Goal: Communication & Community: Answer question/provide support

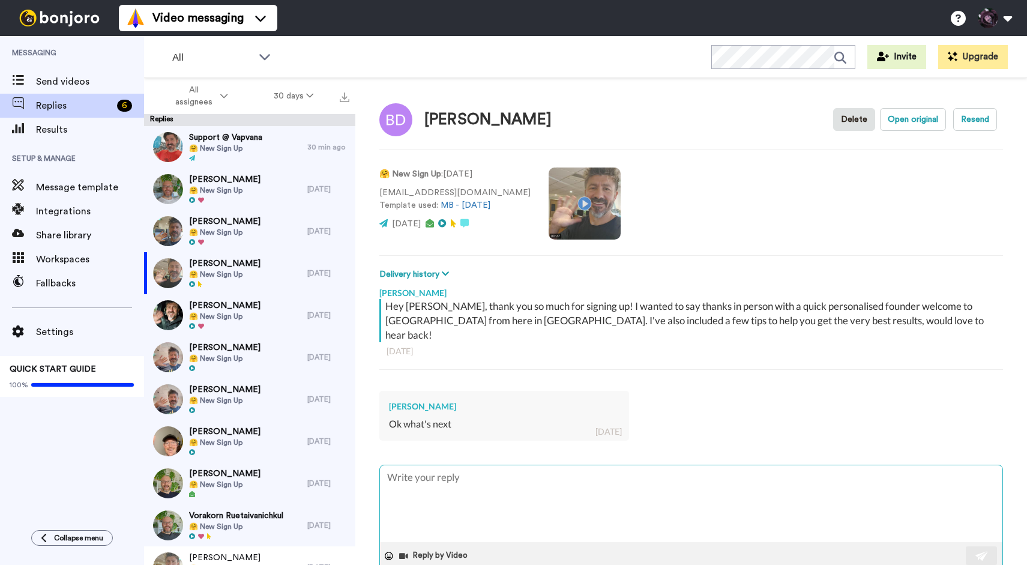
click at [419, 469] on textarea at bounding box center [691, 503] width 623 height 77
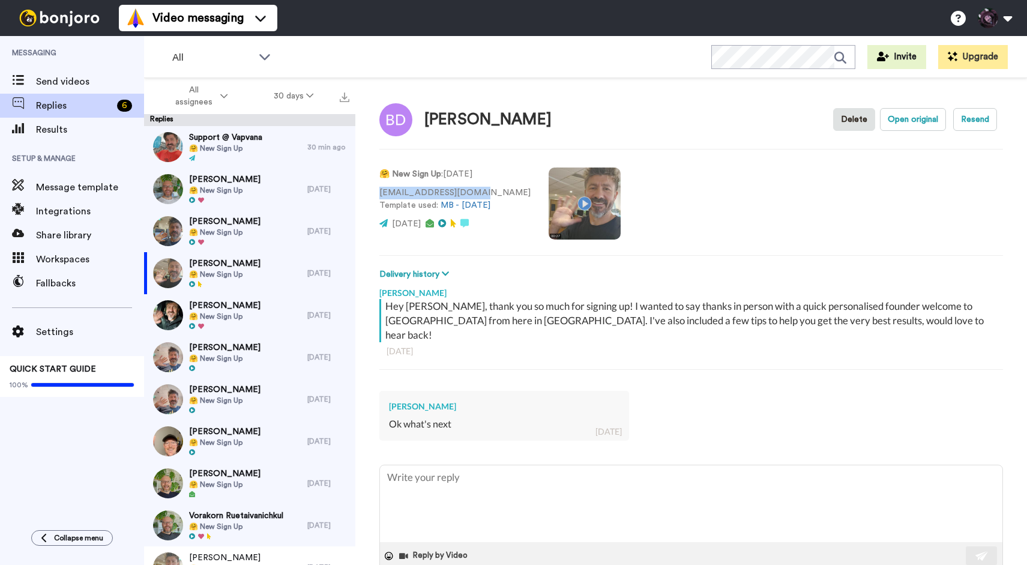
drag, startPoint x: 482, startPoint y: 193, endPoint x: 376, endPoint y: 193, distance: 105.1
click at [376, 193] on div "[PERSON_NAME] Delete Open original Resend 🤗 New Sign Up : [DATE] [EMAIL_ADDRESS…" at bounding box center [691, 342] width 672 height 529
copy p "[EMAIL_ADDRESS][DOMAIN_NAME]"
type textarea "x"
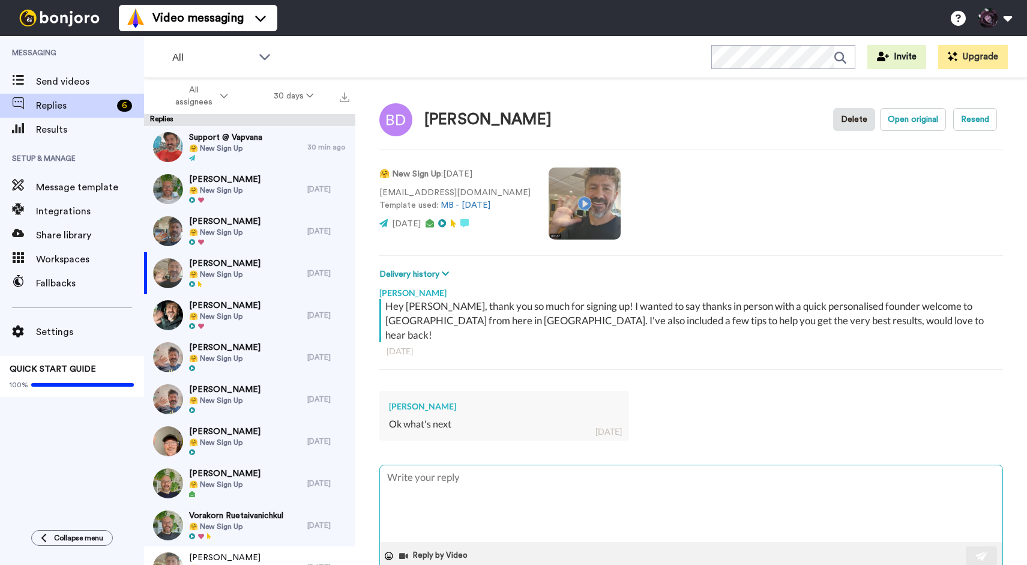
click at [422, 492] on textarea at bounding box center [691, 503] width 623 height 77
type textarea "h"
type textarea "x"
type textarea "he"
type textarea "x"
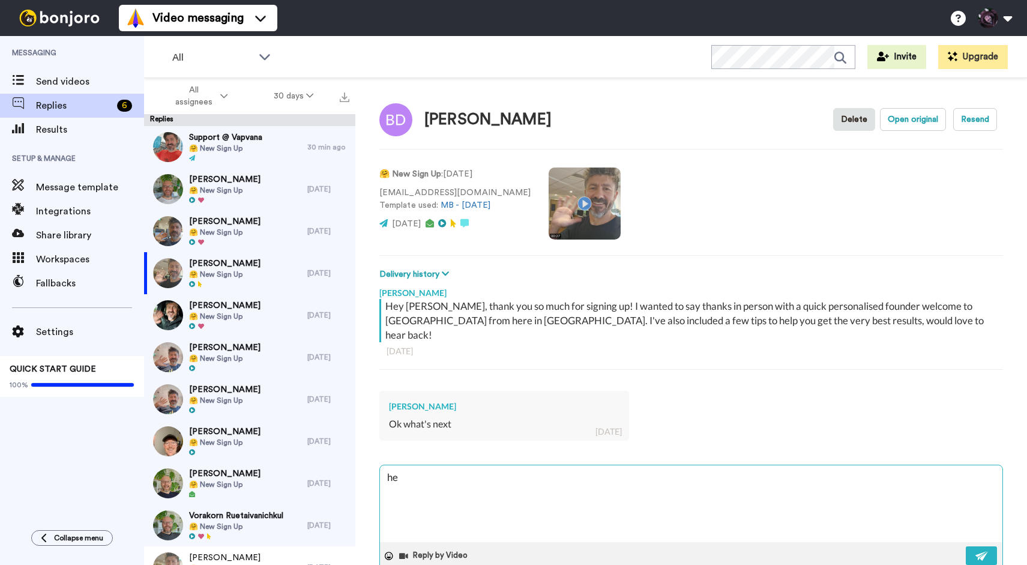
type textarea "hey"
type textarea "x"
type textarea "hey"
type textarea "x"
type textarea "hey BV"
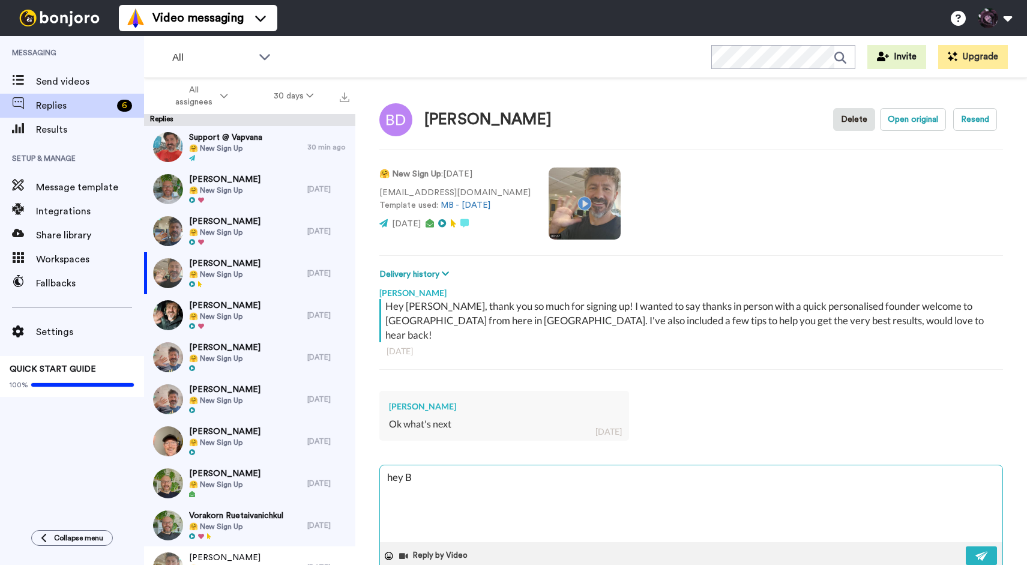
type textarea "x"
type textarea "hey B"
type textarea "x"
type textarea "hey [PERSON_NAME]"
type textarea "x"
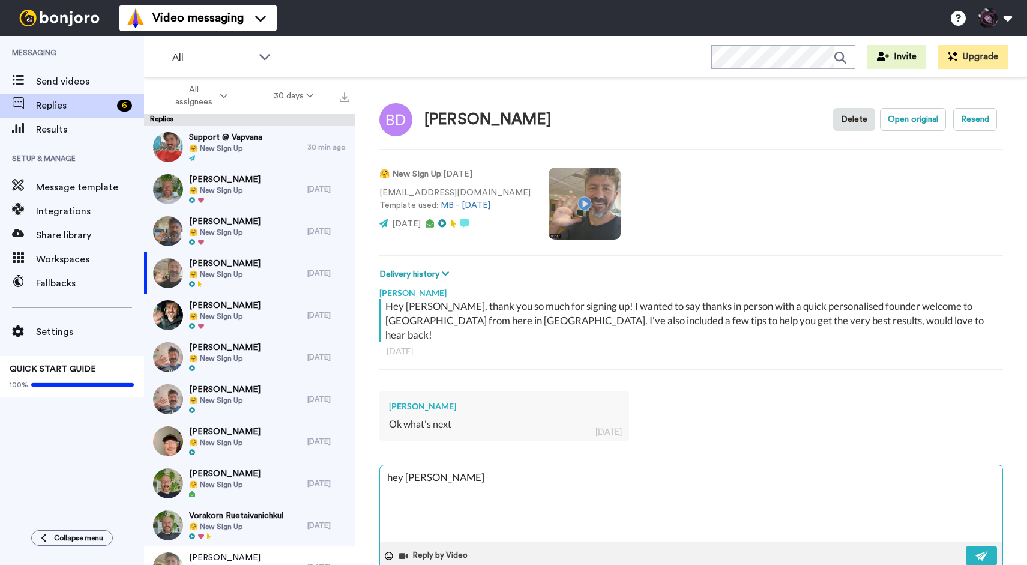
type textarea "hey Bre"
type textarea "x"
type textarea "hey Bree"
type textarea "x"
type textarea "hey Breee"
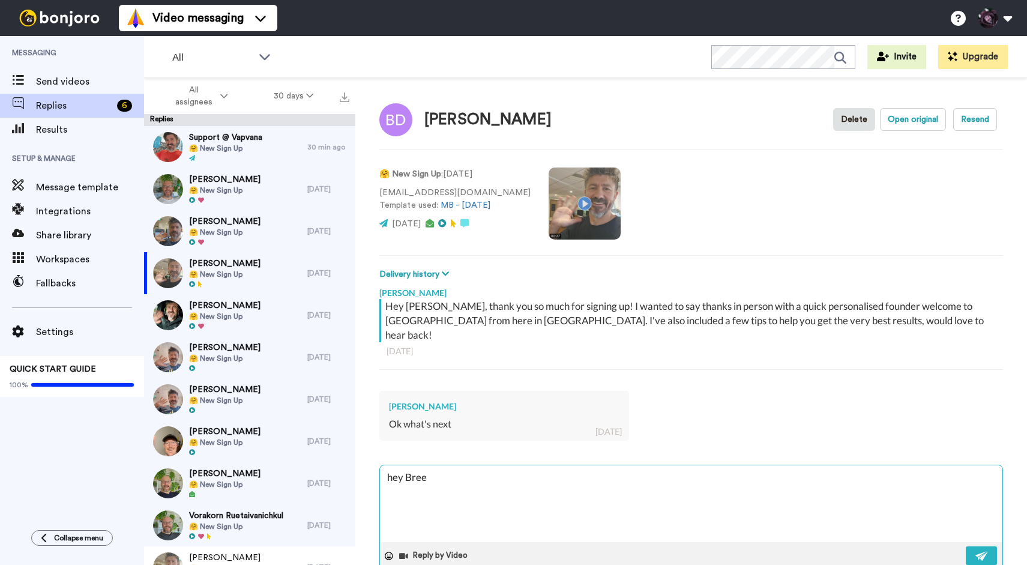
type textarea "x"
type textarea "hey [PERSON_NAME],"
type textarea "x"
type textarea "hey Breee"
type textarea "x"
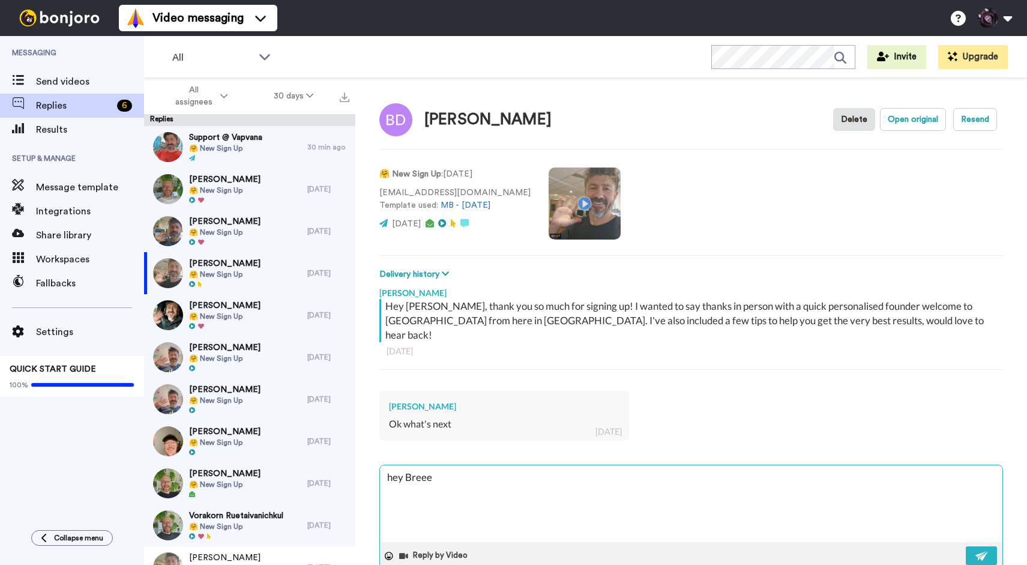
type textarea "hey Bree"
type textarea "x"
type textarea "hey [PERSON_NAME],"
type textarea "x"
type textarea "hey [PERSON_NAME],"
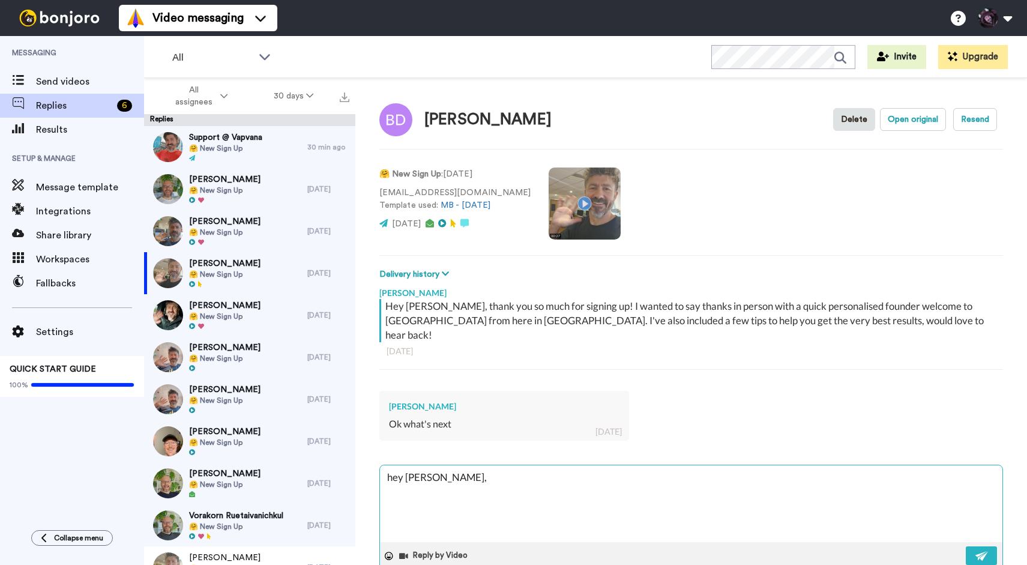
type textarea "x"
type textarea "hey [PERSON_NAME], f"
type textarea "x"
type textarea "hey Bree, fo"
type textarea "x"
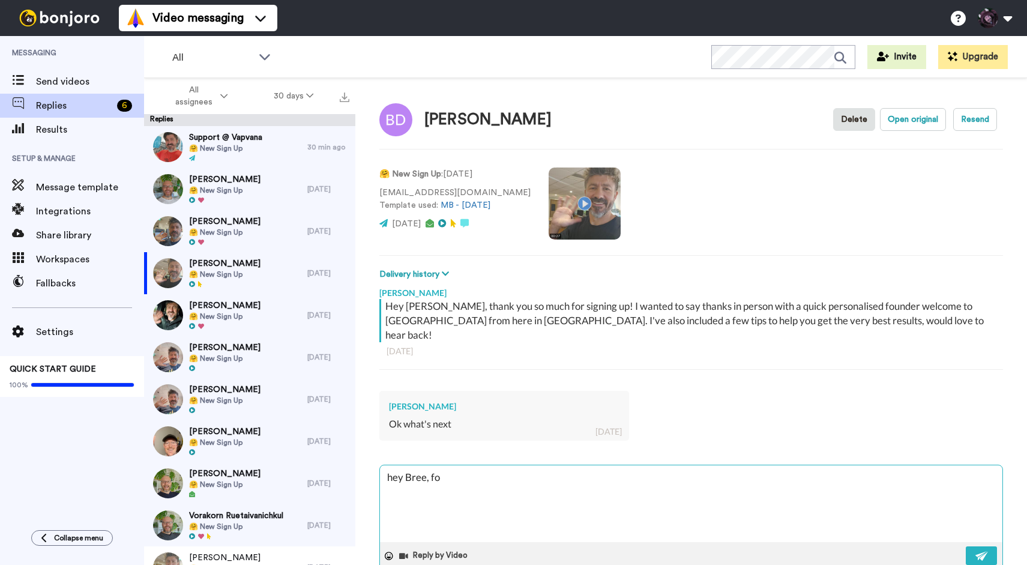
type textarea "hey Bree, fol"
type textarea "x"
type textarea "hey Bree, foll"
type textarea "x"
type textarea "hey Bree, follo"
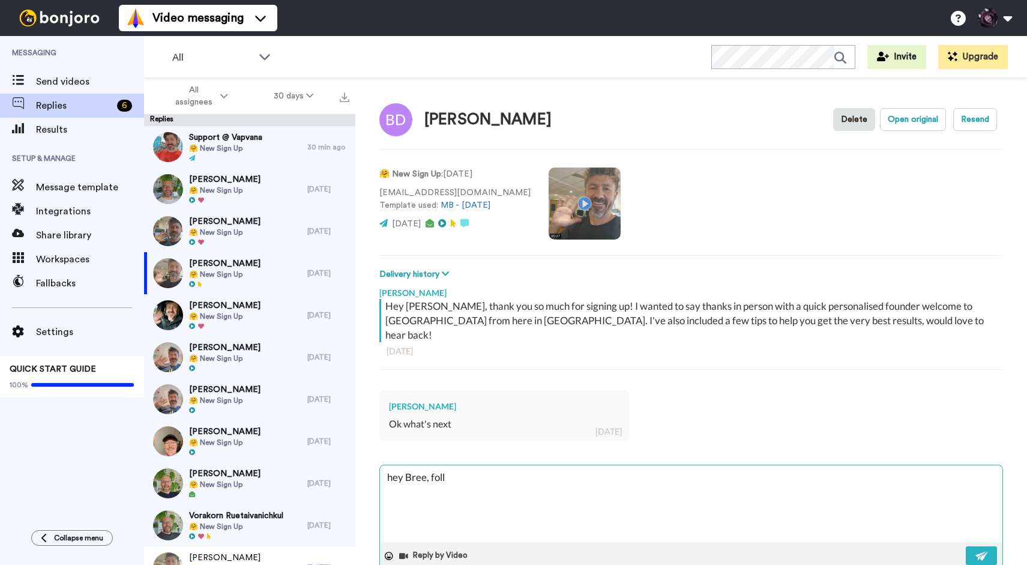
type textarea "x"
type textarea "hey [PERSON_NAME], follow"
type textarea "x"
type textarea "hey [PERSON_NAME], follow"
type textarea "x"
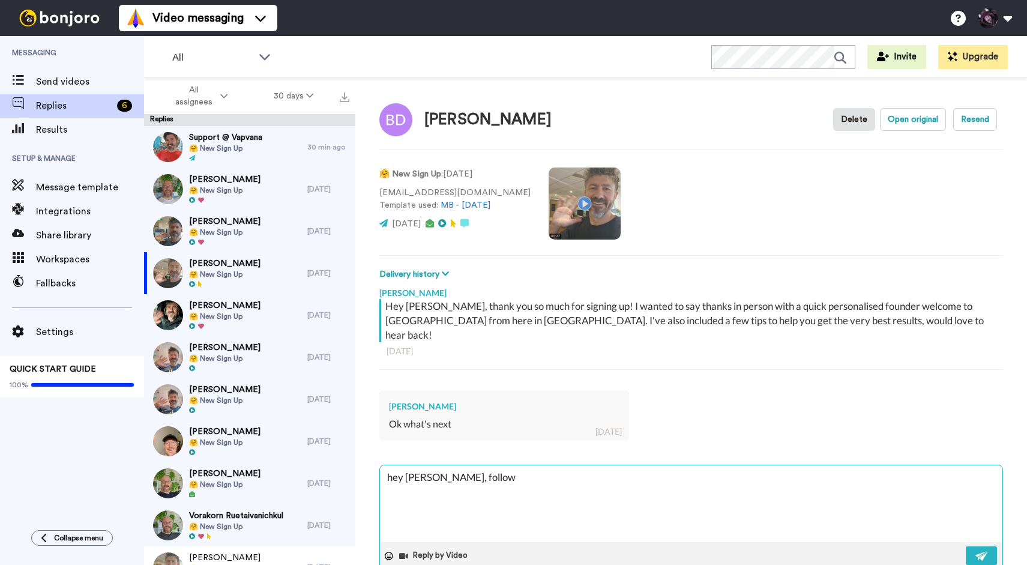
type textarea "hey [PERSON_NAME], follow t"
type textarea "x"
type textarea "hey [PERSON_NAME], follow th"
type textarea "x"
type textarea "hey [PERSON_NAME], follow the"
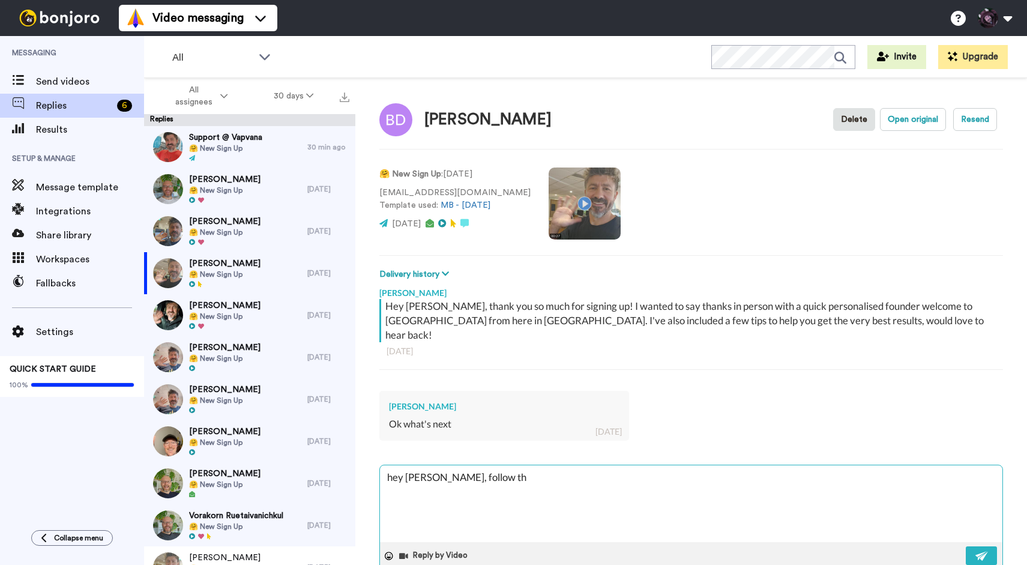
type textarea "x"
type textarea "hey [PERSON_NAME], follow the"
type textarea "x"
type textarea "hey [PERSON_NAME], follow the q"
type textarea "x"
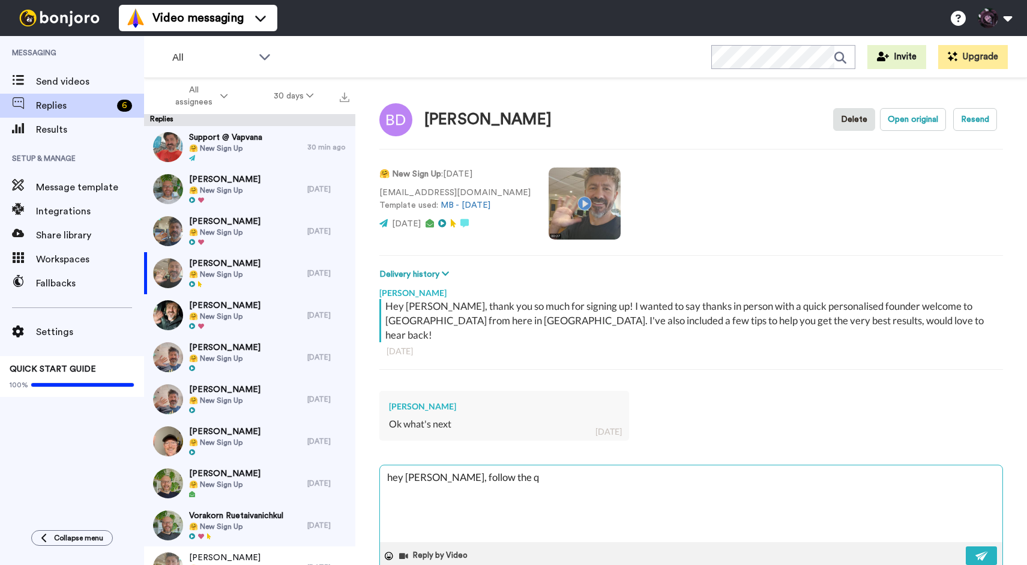
type textarea "hey [PERSON_NAME], follow the qu"
type textarea "x"
type textarea "hey [PERSON_NAME], follow the qui"
type textarea "x"
type textarea "hey [PERSON_NAME], follow the quic"
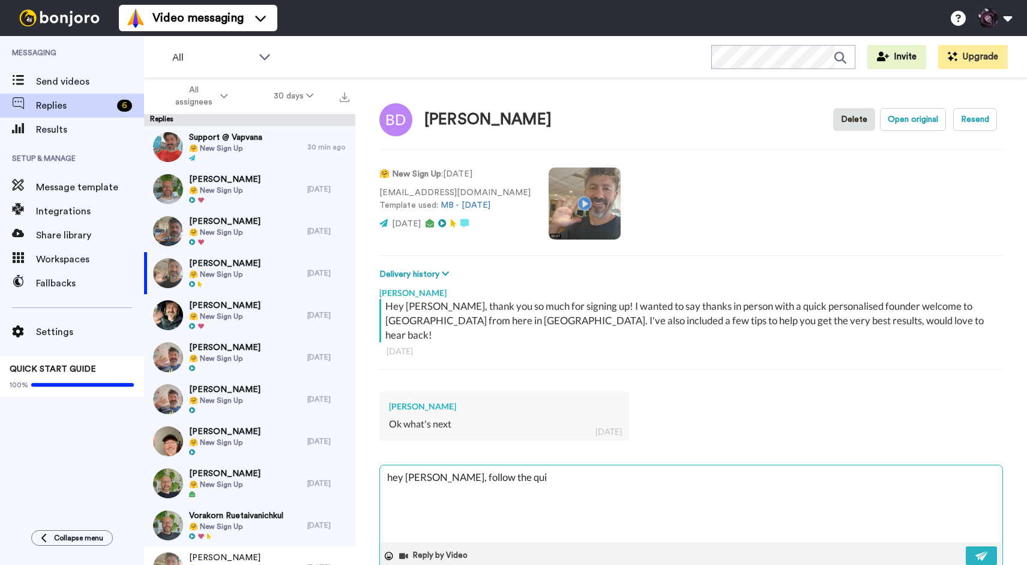
type textarea "x"
type textarea "hey [PERSON_NAME], follow the quick"
type textarea "x"
type textarea "hey [PERSON_NAME], follow the quick"
type textarea "x"
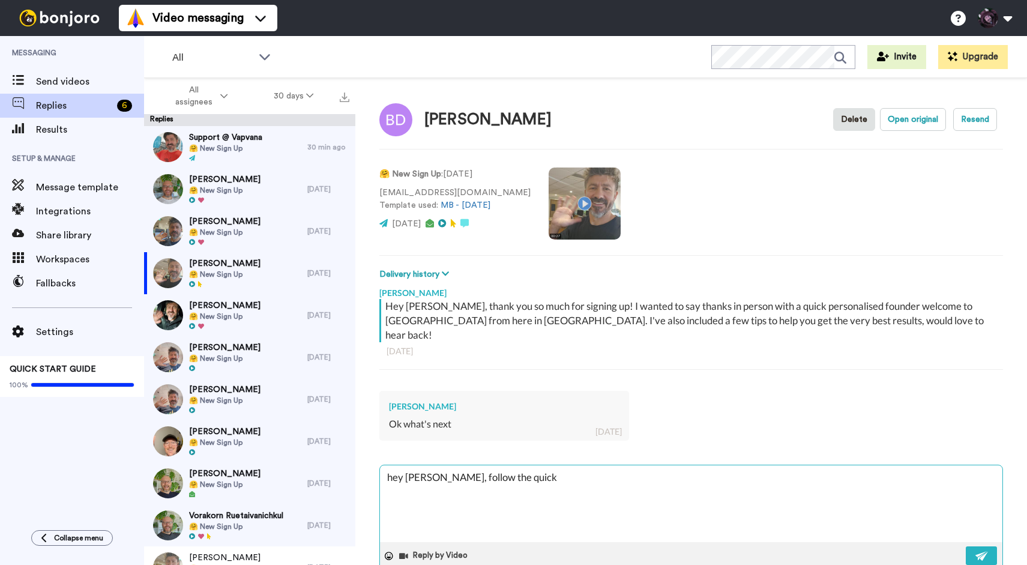
type textarea "hey [PERSON_NAME], follow the quick s"
type textarea "x"
type textarea "hey [PERSON_NAME], follow the quick st"
type textarea "x"
type textarea "hey [PERSON_NAME], follow the quick sta"
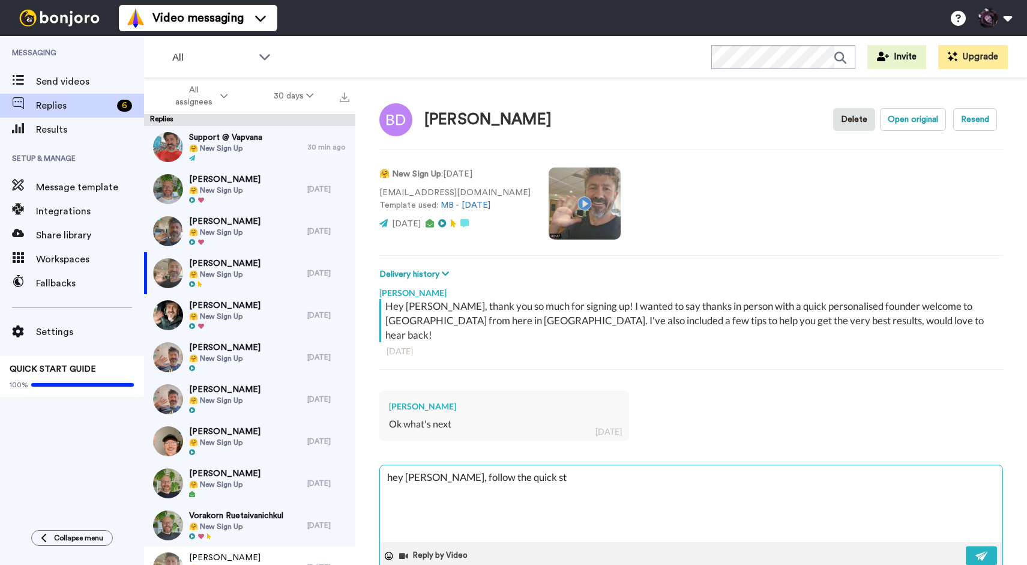
type textarea "x"
type textarea "hey [PERSON_NAME], follow the quick star"
type textarea "x"
type textarea "hey [PERSON_NAME], follow the quick start"
type textarea "x"
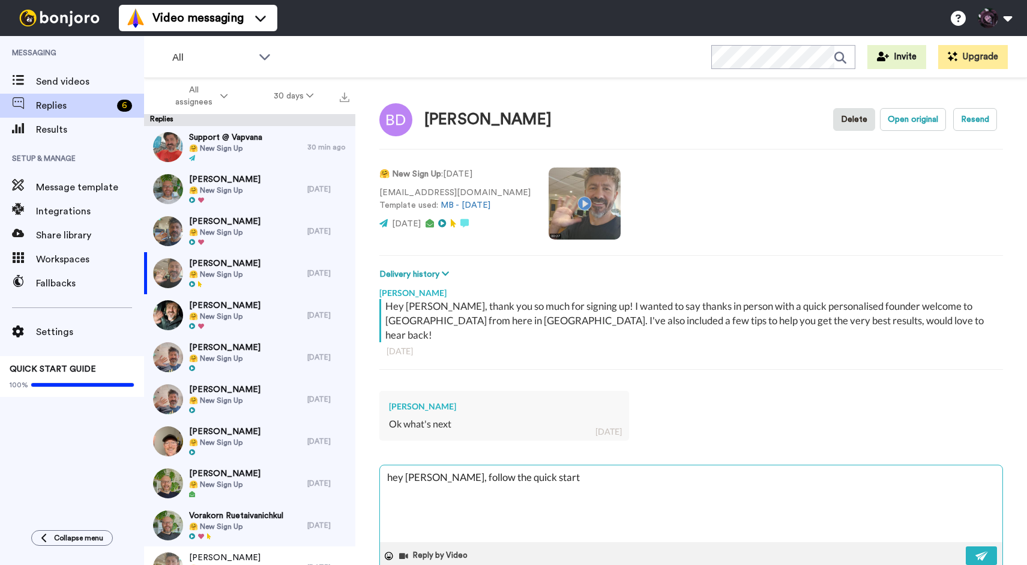
type textarea "hey [PERSON_NAME], follow the quick start"
type textarea "x"
type textarea "hey [PERSON_NAME], follow the quick start g"
type textarea "x"
type textarea "hey [PERSON_NAME], follow the quick start gu"
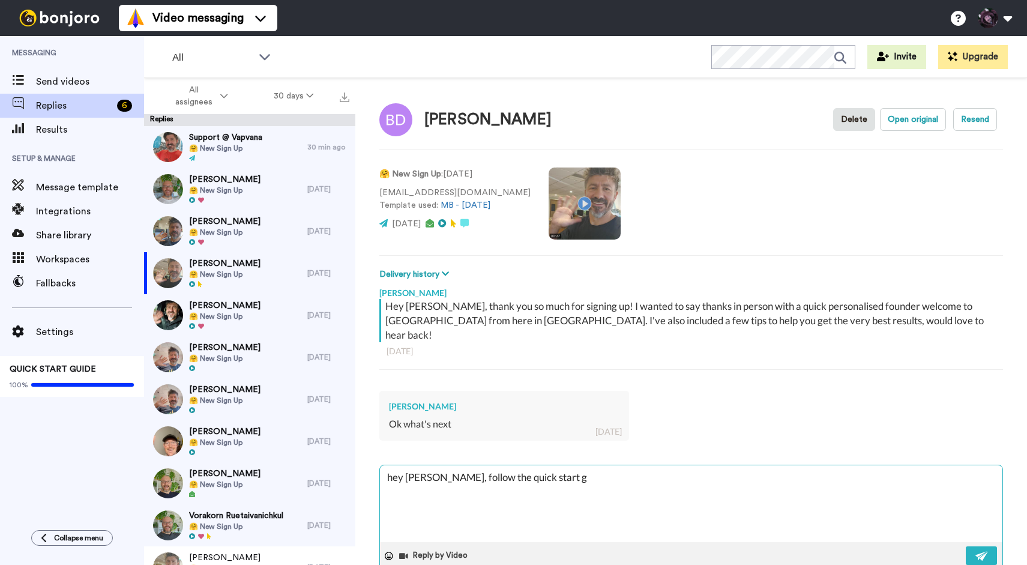
type textarea "x"
type textarea "hey [PERSON_NAME], follow the quick start gui"
type textarea "x"
type textarea "hey [PERSON_NAME], follow the quick start guid"
type textarea "x"
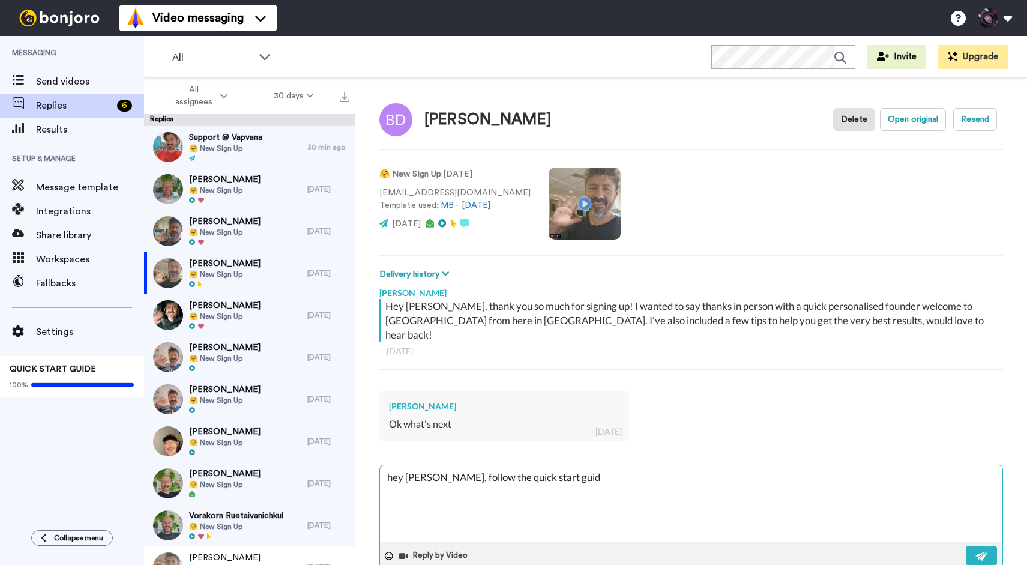
type textarea "hey [PERSON_NAME], follow the quick start guide"
type textarea "x"
type textarea "hey [PERSON_NAME], follow the quick start guide"
type textarea "x"
type textarea "hey [PERSON_NAME], follow the quick start guide t"
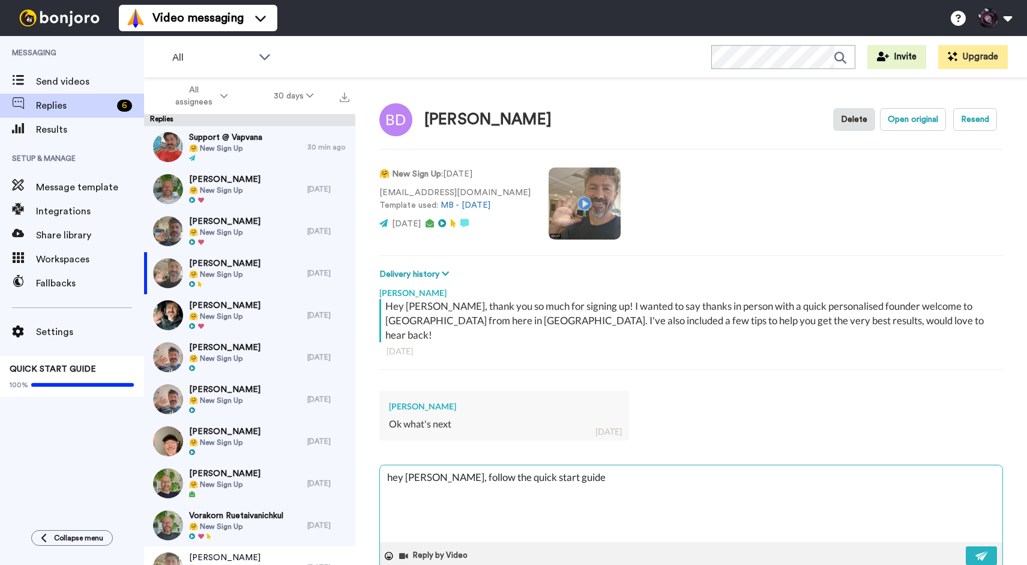
type textarea "x"
type textarea "hey [PERSON_NAME], follow the quick start guide to"
type textarea "x"
type textarea "hey [PERSON_NAME], follow the quick start guide to"
type textarea "x"
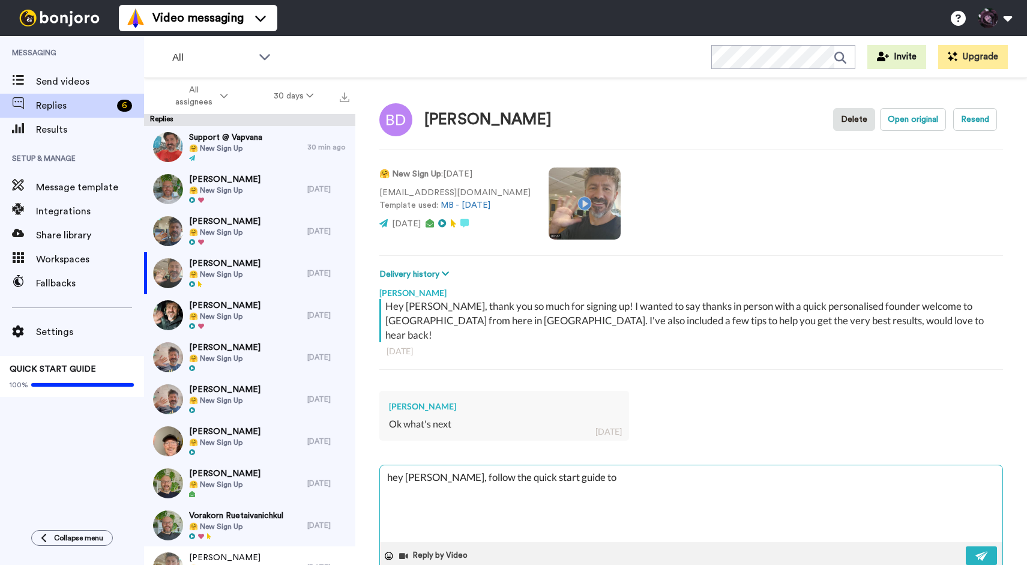
type textarea "hey [PERSON_NAME], follow the quick start guide to s"
type textarea "x"
type textarea "hey [PERSON_NAME], follow the quick start guide to se"
type textarea "x"
type textarea "hey [PERSON_NAME], follow the quick start guide to set"
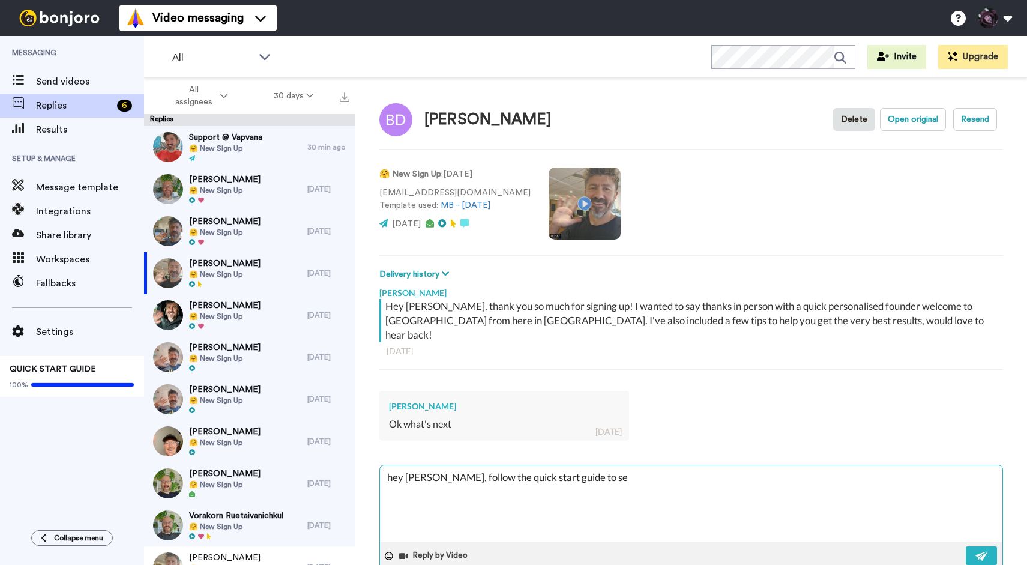
type textarea "x"
type textarea "hey [PERSON_NAME], follow the quick start guide to set"
type textarea "x"
type textarea "hey [PERSON_NAME], follow the quick start guide to set y"
type textarea "x"
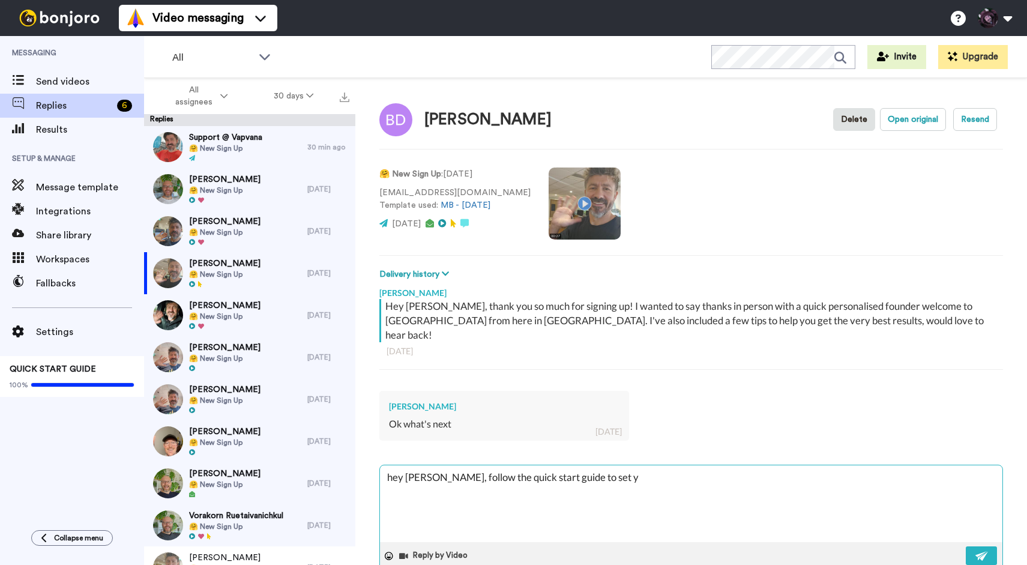
type textarea "hey [PERSON_NAME], follow the quick start guide to set yo"
type textarea "x"
type textarea "hey [PERSON_NAME], follow the quick start guide to set you"
type textarea "x"
type textarea "hey [PERSON_NAME], follow the quick start guide to set your"
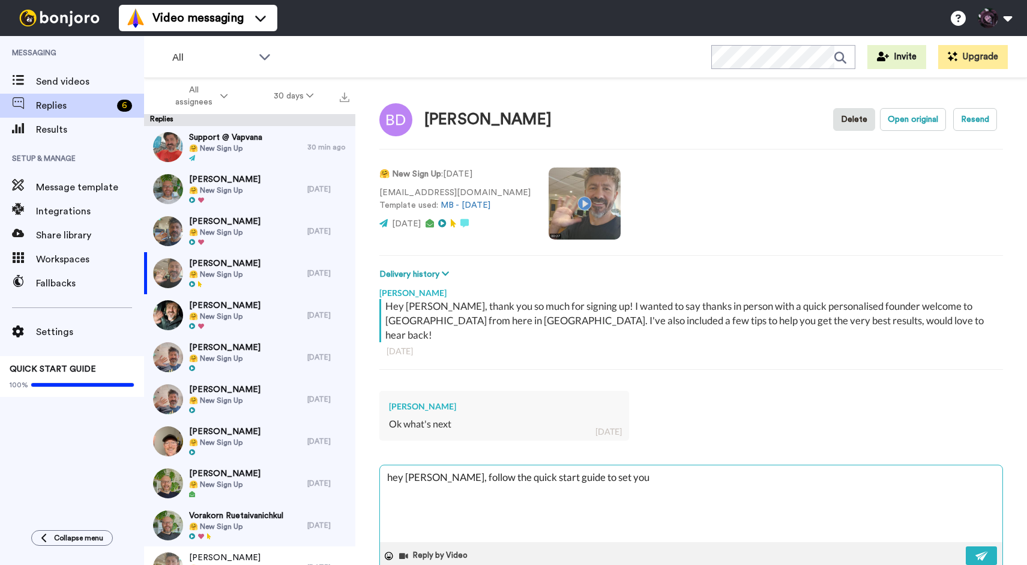
type textarea "x"
type textarea "hey [PERSON_NAME], follow the quick start guide to set your"
type textarea "x"
type textarea "hey [PERSON_NAME], follow the quick start guide to set your a"
type textarea "x"
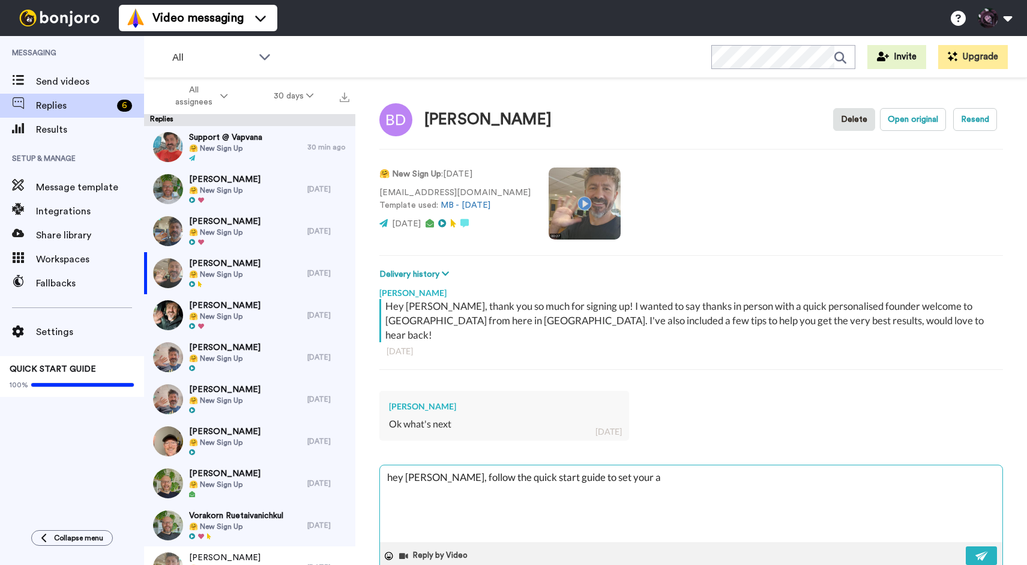
type textarea "hey [PERSON_NAME], follow the quick start guide to set your ac"
type textarea "x"
type textarea "hey [PERSON_NAME], follow the quick start guide to set your acc"
type textarea "x"
type textarea "hey [PERSON_NAME], follow the quick start guide to set your acco"
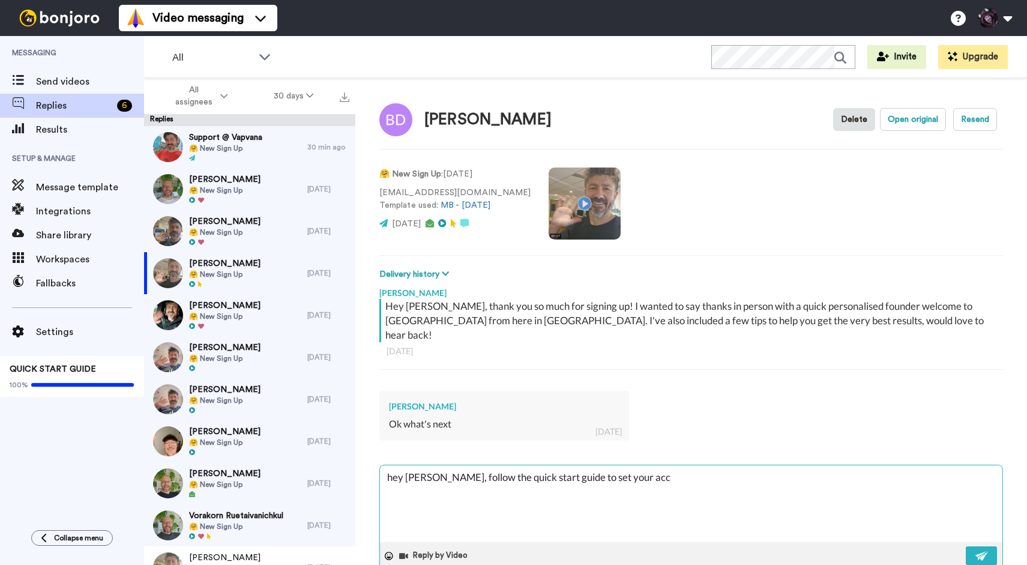
type textarea "x"
type textarea "hey [PERSON_NAME], follow the quick start guide to set your accou"
type textarea "x"
type textarea "hey [PERSON_NAME], follow the quick start guide to set your accoun"
type textarea "x"
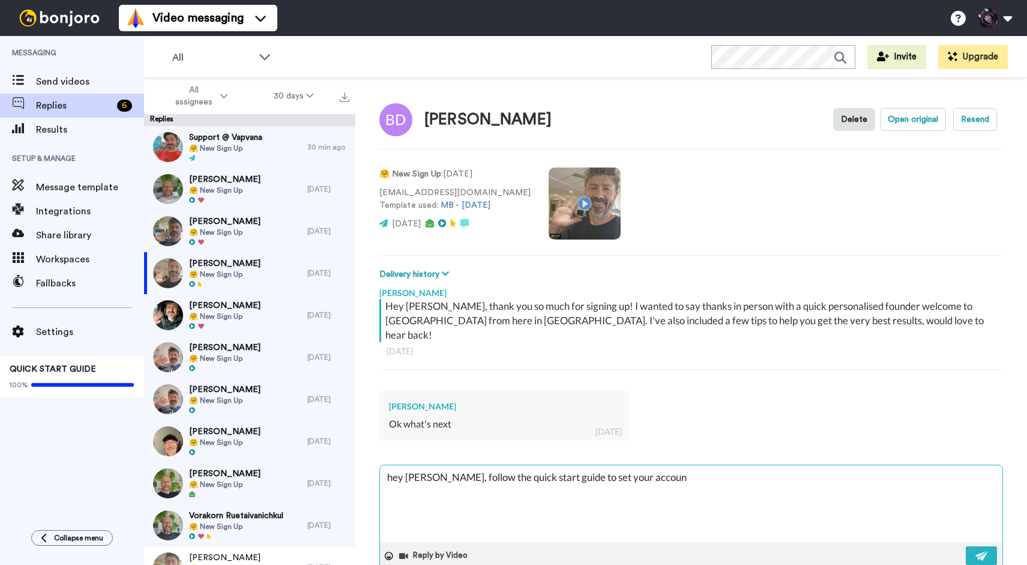
type textarea "hey [PERSON_NAME], follow the quick start guide to set your account"
type textarea "x"
type textarea "hey [PERSON_NAME], follow the quick start guide to set your account"
type textarea "x"
type textarea "hey [PERSON_NAME], follow the quick start guide to set your account u"
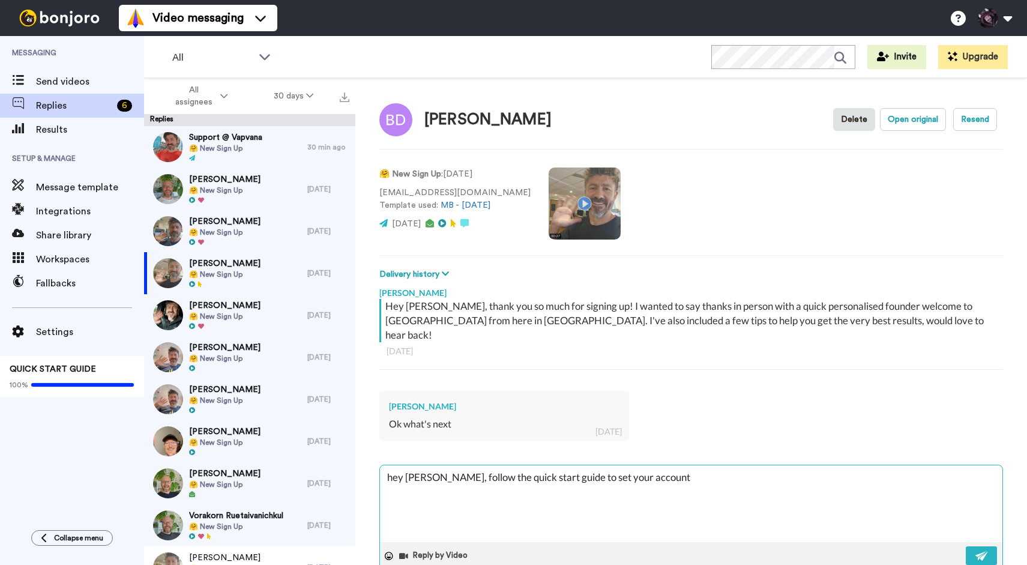
type textarea "x"
type textarea "hey [PERSON_NAME], follow the quick start guide to set your account up"
type textarea "x"
type textarea "hey [PERSON_NAME], follow the quick start guide to set your account up,"
type textarea "x"
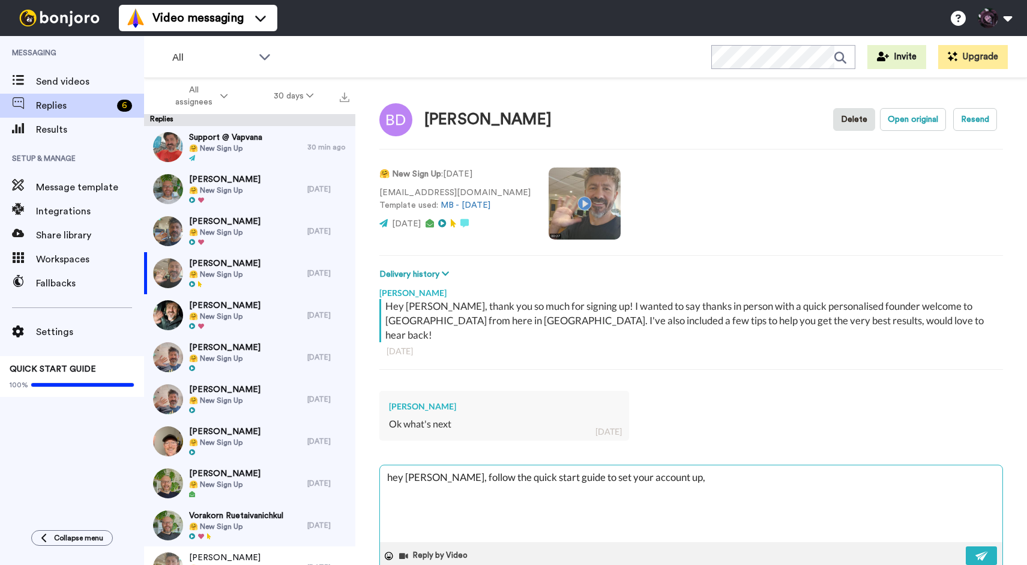
type textarea "hey [PERSON_NAME], follow the quick start guide to set your account up,"
type textarea "x"
type textarea "hey [PERSON_NAME], follow the quick start guide to set your account up, o"
type textarea "x"
type textarea "hey [PERSON_NAME], follow the quick start guide to set your account up, or"
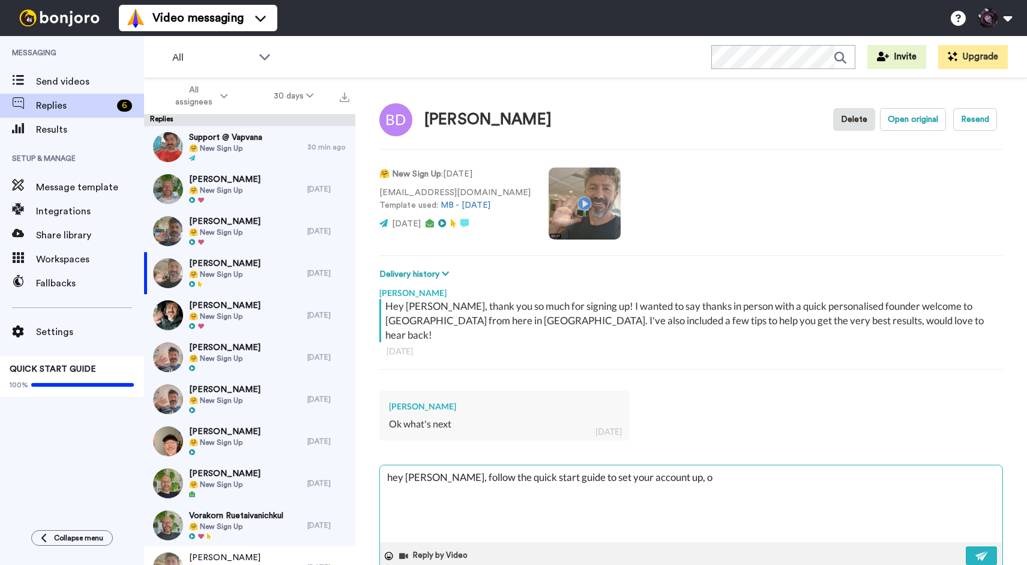
type textarea "x"
type textarea "hey [PERSON_NAME], follow the quick start guide to set your account up, or"
type textarea "x"
type textarea "hey [PERSON_NAME], follow the quick start guide to set your account up, or i"
type textarea "x"
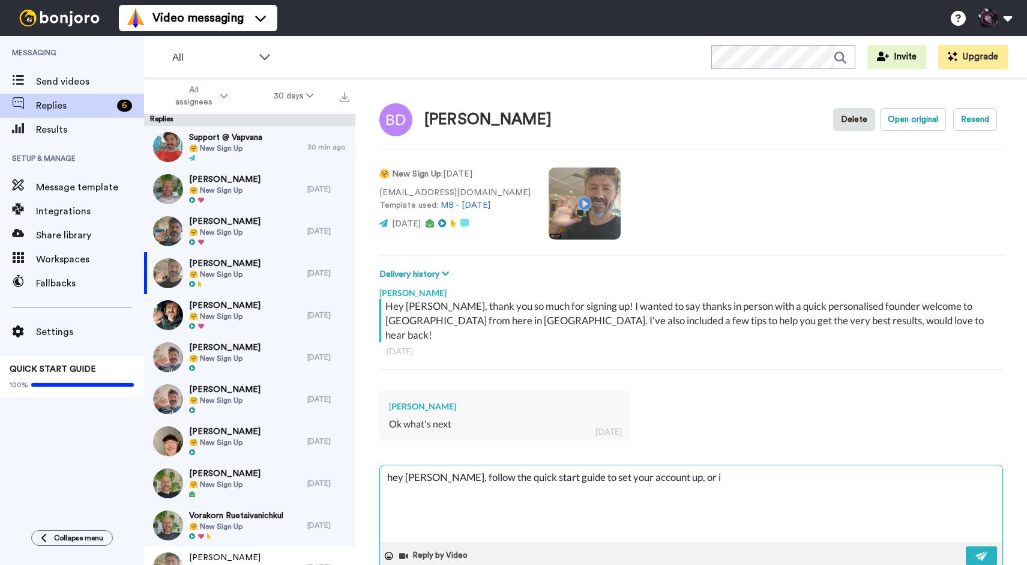
type textarea "hey [PERSON_NAME], follow the quick start guide to set your account up, or if"
type textarea "x"
type textarea "hey [PERSON_NAME], follow the quick start guide to set your account up, or if"
type textarea "x"
type textarea "hey [PERSON_NAME], follow the quick start guide to set your account up, or if y"
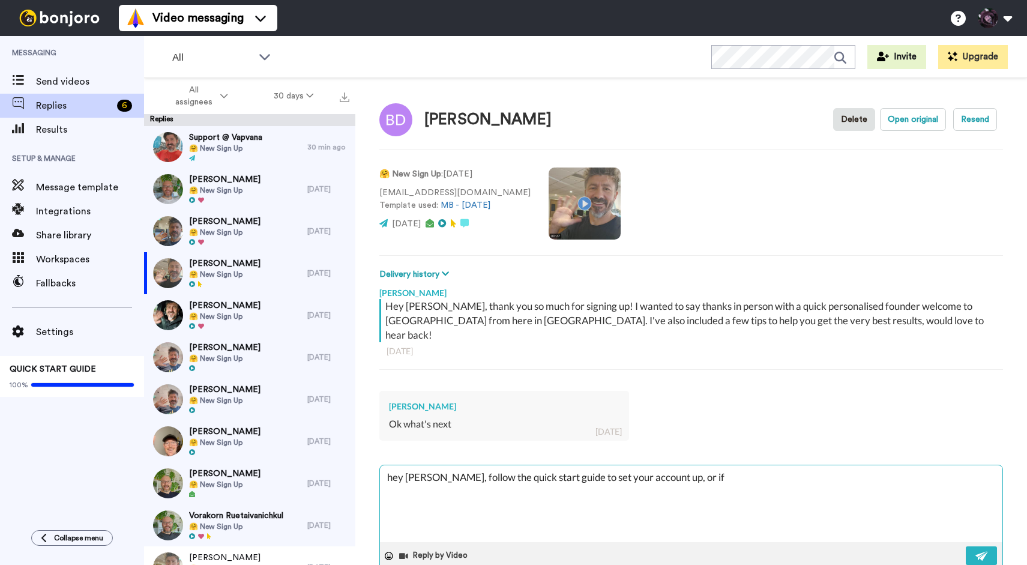
type textarea "x"
type textarea "hey [PERSON_NAME], follow the quick start guide to set your account up, or if yo"
type textarea "x"
type textarea "hey [PERSON_NAME], follow the quick start guide to set your account up, or if y…"
type textarea "x"
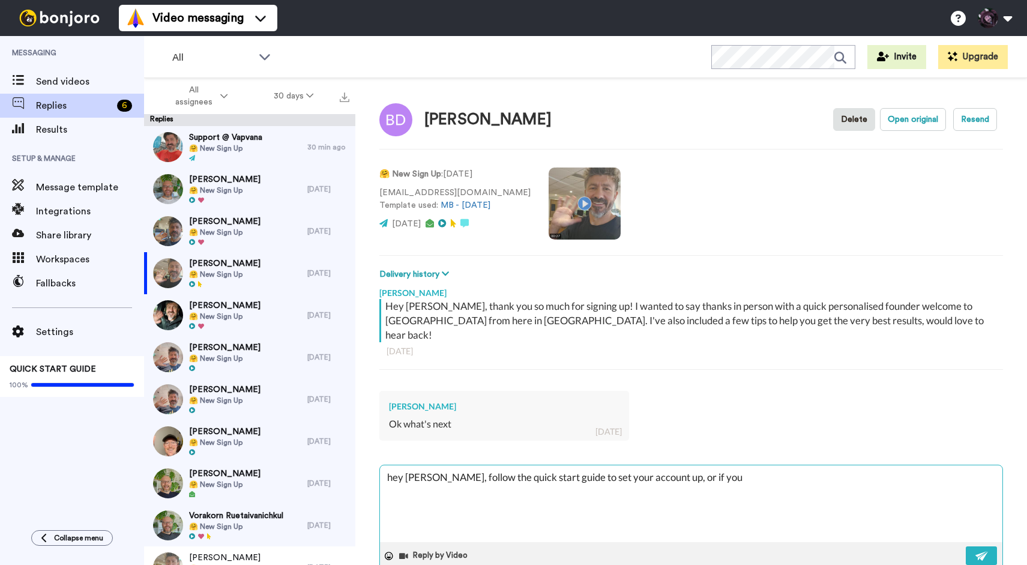
type textarea "hey [PERSON_NAME], follow the quick start guide to set your account up, or if y…"
type textarea "x"
type textarea "hey [PERSON_NAME], follow the quick start guide to set your account up, or if y…"
type textarea "x"
type textarea "hey [PERSON_NAME], follow the quick start guide to set your account up, or if y…"
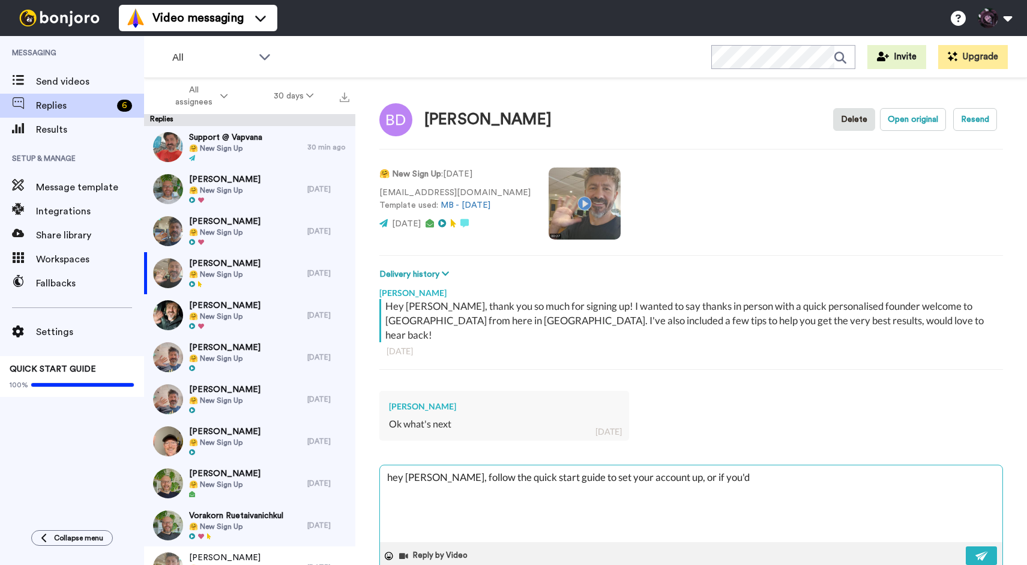
type textarea "x"
type textarea "hey [PERSON_NAME], follow the quick start guide to set your account up, or if y…"
type textarea "x"
type textarea "hey [PERSON_NAME], follow the quick start guide to set your account up, or if y…"
type textarea "x"
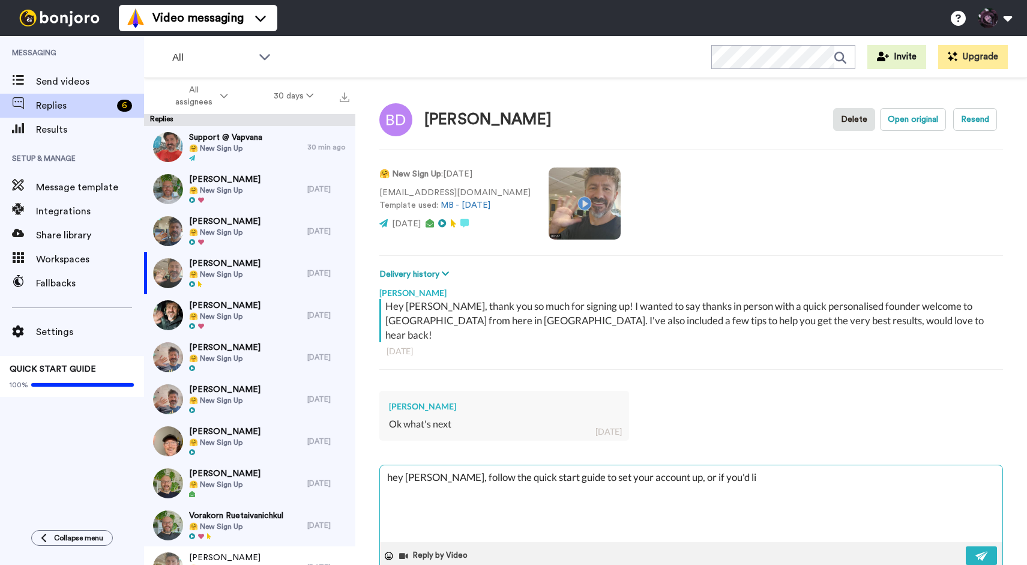
type textarea "hey [PERSON_NAME], follow the quick start guide to set your account up, or if y…"
type textarea "x"
type textarea "hey [PERSON_NAME], follow the quick start guide to set your account up, or if y…"
type textarea "x"
type textarea "hey [PERSON_NAME], follow the quick start guide to set your account up, or if y…"
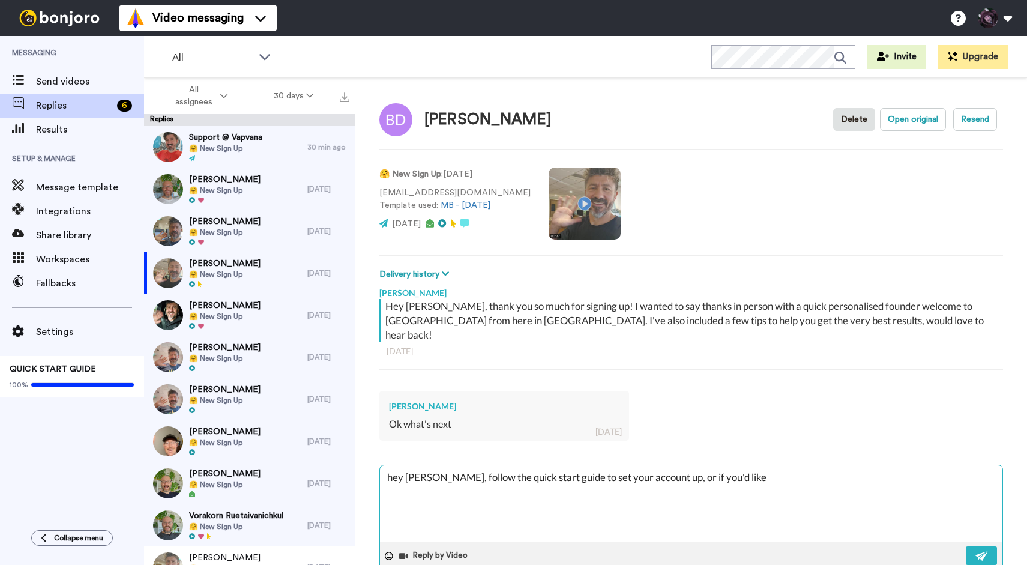
type textarea "x"
type textarea "hey [PERSON_NAME], follow the quick start guide to set your account up, or if y…"
type textarea "x"
type textarea "hey [PERSON_NAME], follow the quick start guide to set your account up, or if y…"
type textarea "x"
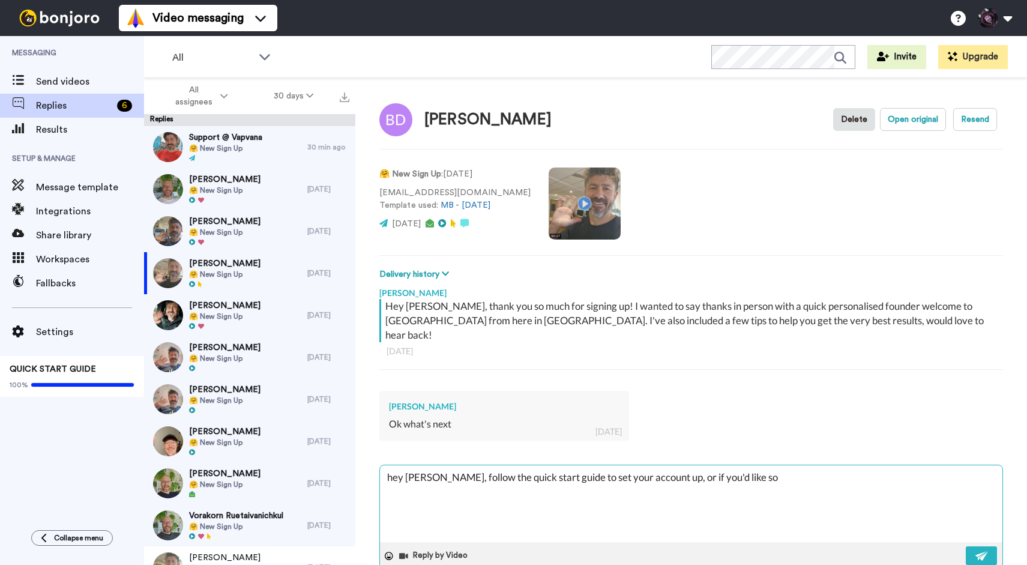
type textarea "hey [PERSON_NAME], follow the quick start guide to set your account up, or if y…"
type textarea "x"
type textarea "hey [PERSON_NAME], follow the quick start guide to set your account up, or if y…"
type textarea "x"
type textarea "hey [PERSON_NAME], follow the quick start guide to set your account up, or if y…"
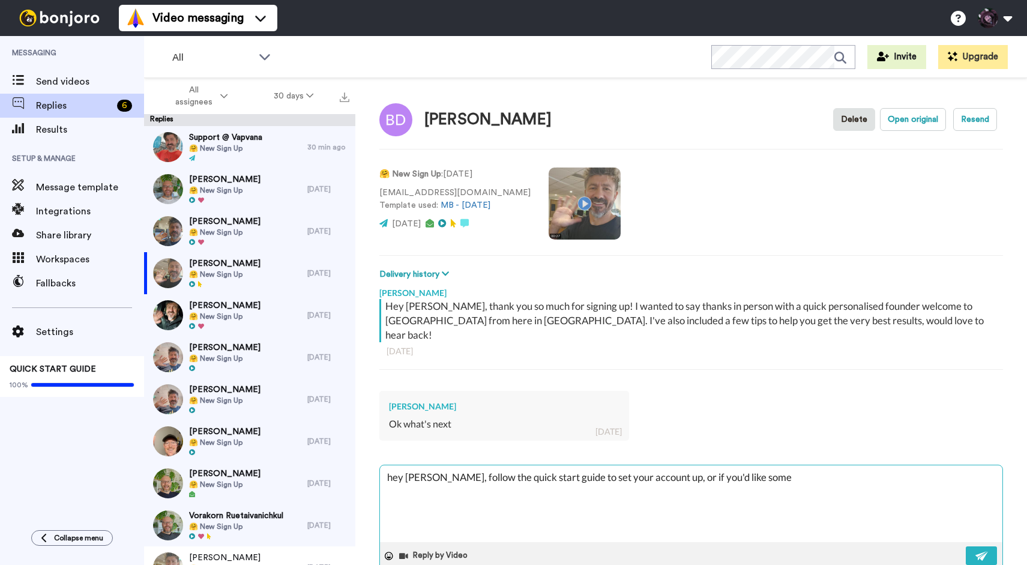
type textarea "x"
type textarea "hey [PERSON_NAME], follow the quick start guide to set your account up, or if y…"
type textarea "x"
type textarea "hey [PERSON_NAME], follow the quick start guide to set your account up, or if y…"
type textarea "x"
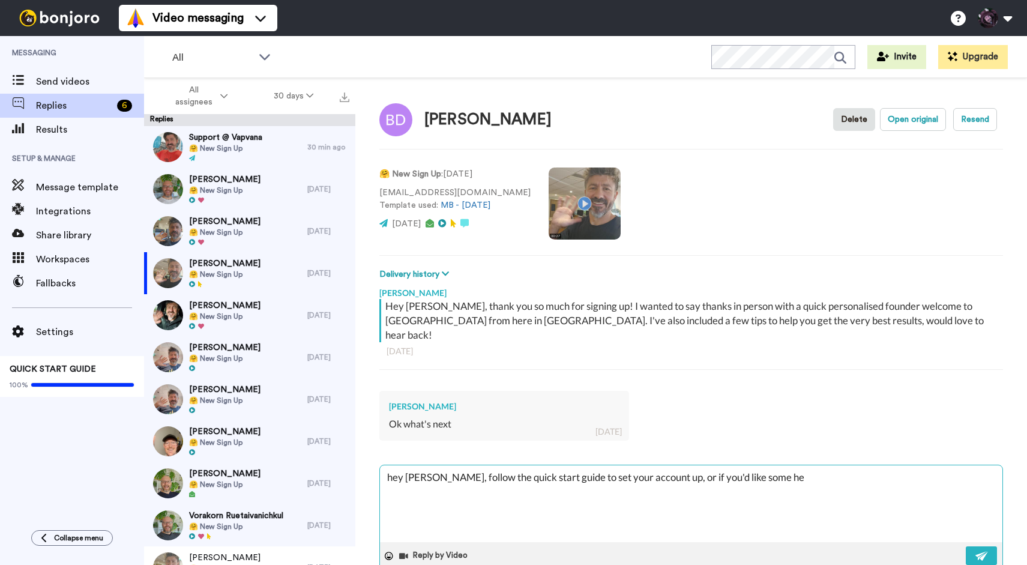
type textarea "hey [PERSON_NAME], follow the quick start guide to set your account up, or if y…"
type textarea "x"
type textarea "hey [PERSON_NAME], follow the quick start guide to set your account up, or if y…"
type textarea "x"
type textarea "hey [PERSON_NAME], follow the quick start guide to set your account up, or if y…"
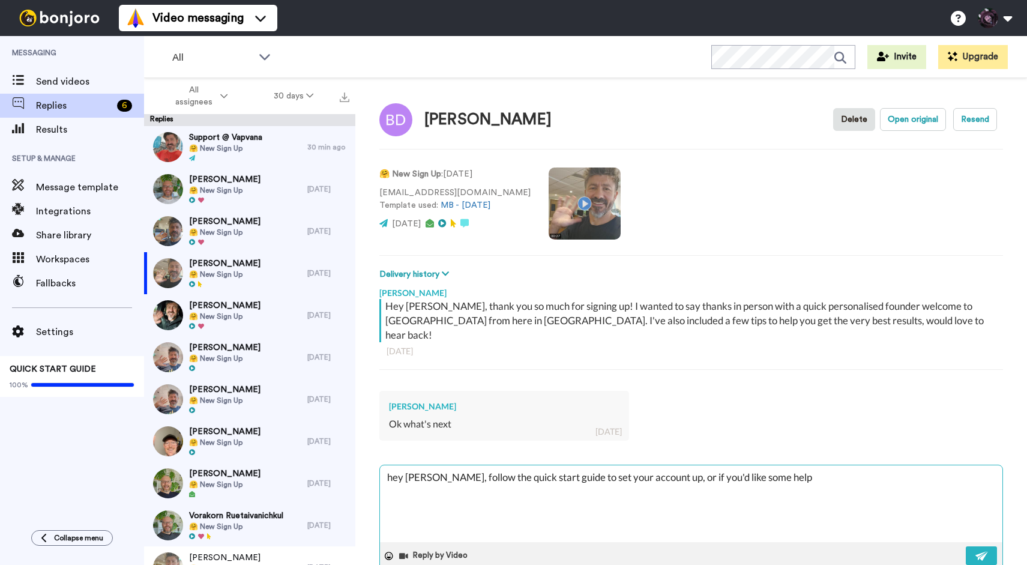
type textarea "x"
type textarea "hey [PERSON_NAME], follow the quick start guide to set your account up, or if y…"
type textarea "x"
type textarea "hey [PERSON_NAME], follow the quick start guide to set your account up, or if y…"
type textarea "x"
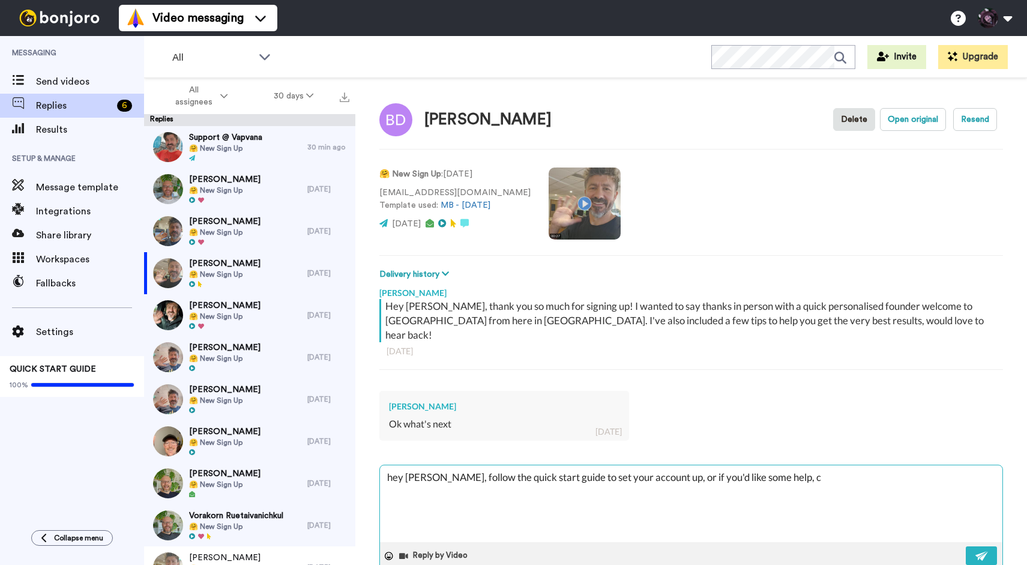
type textarea "hey [PERSON_NAME], follow the quick start guide to set your account up, or if y…"
type textarea "x"
type textarea "hey [PERSON_NAME], follow the quick start guide to set your account up, or if y…"
type textarea "x"
type textarea "hey [PERSON_NAME], follow the quick start guide to set your account up, or if y…"
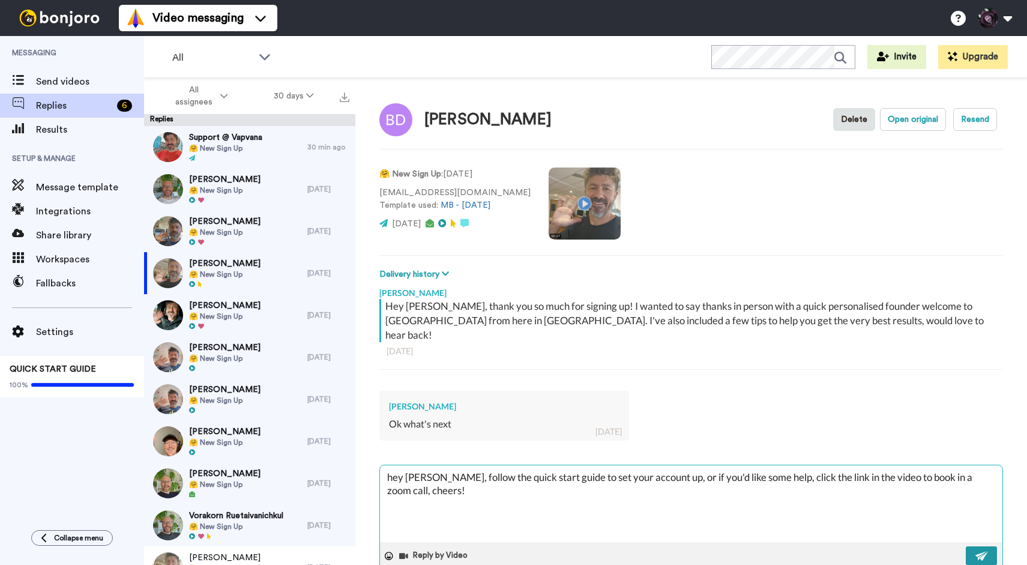
click at [985, 551] on img at bounding box center [982, 556] width 13 height 10
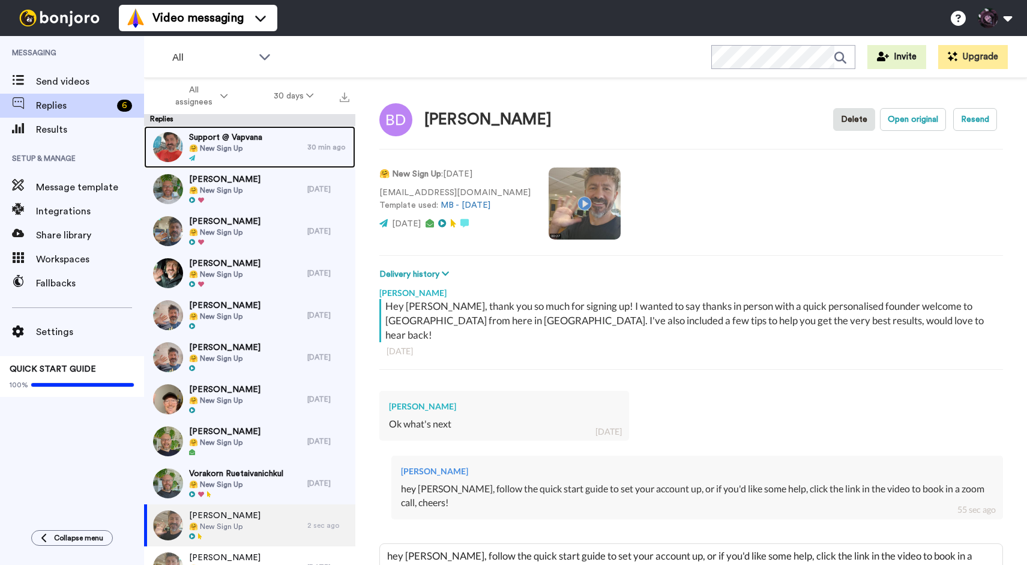
click at [247, 140] on span "Support @ Vapvana" at bounding box center [225, 137] width 73 height 12
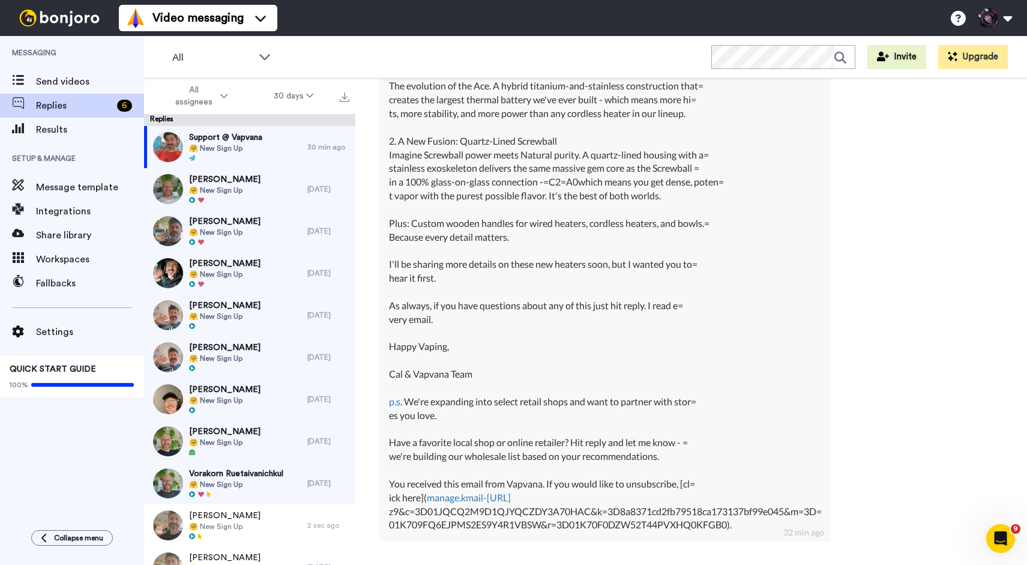
scroll to position [9080, 0]
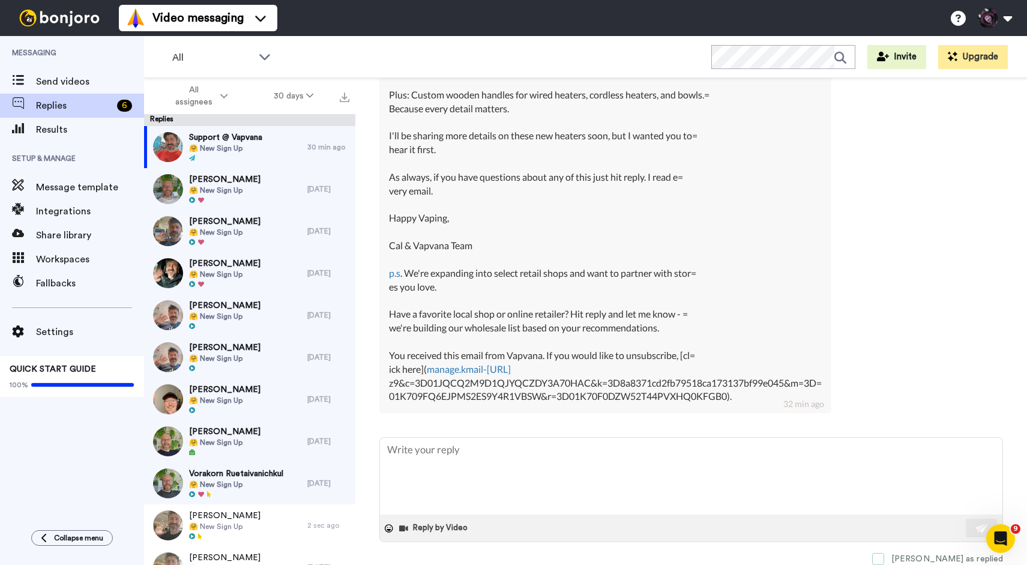
click at [884, 561] on span at bounding box center [878, 559] width 12 height 12
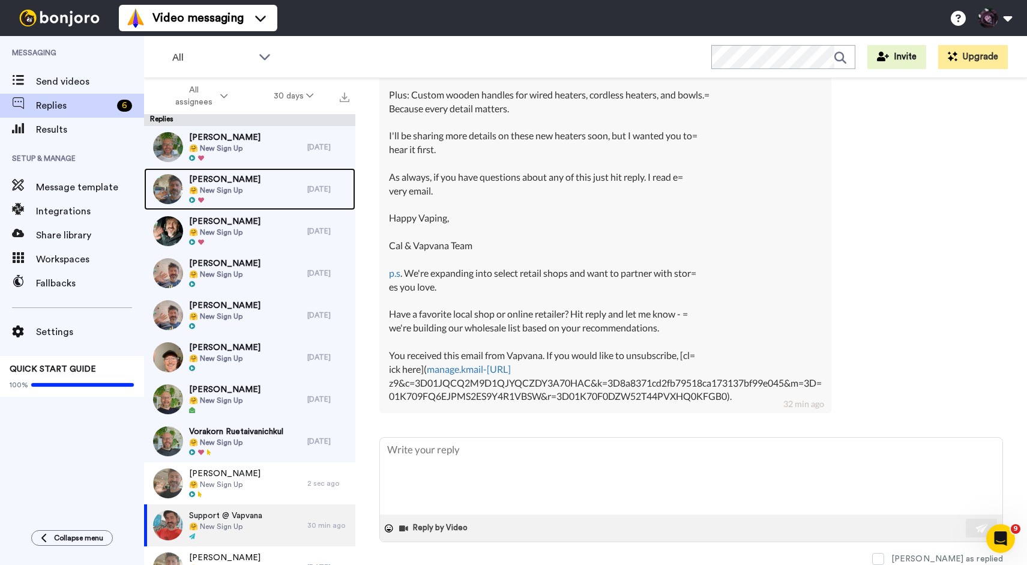
click at [240, 192] on span "🤗 New Sign Up" at bounding box center [224, 191] width 71 height 10
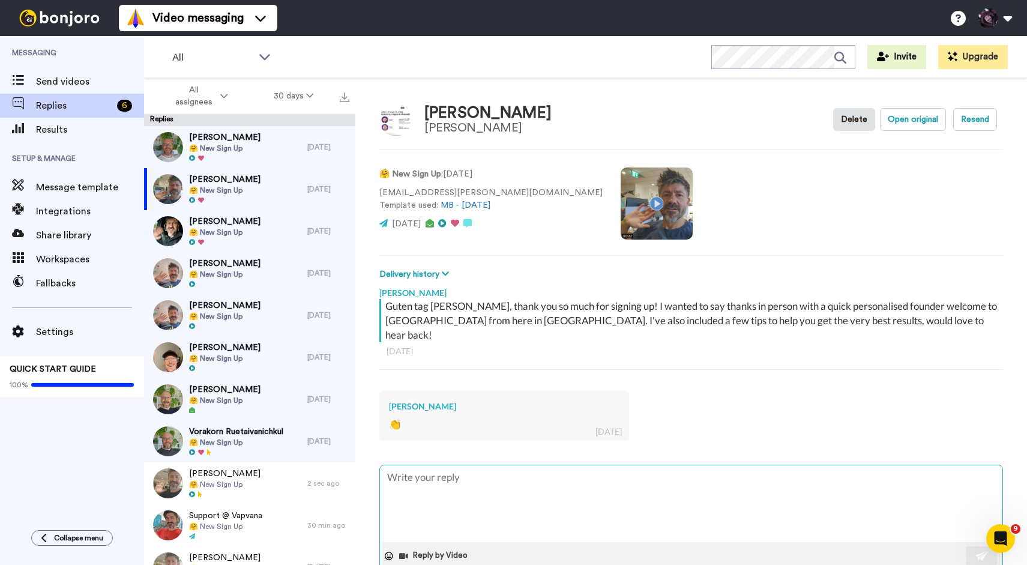
scroll to position [13, 0]
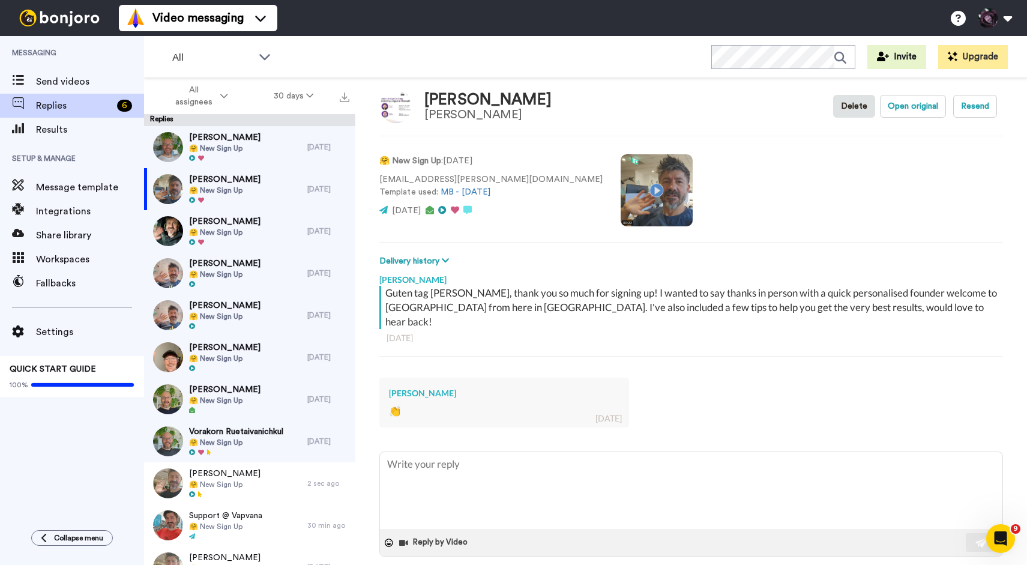
click at [884, 564] on span at bounding box center [878, 573] width 12 height 12
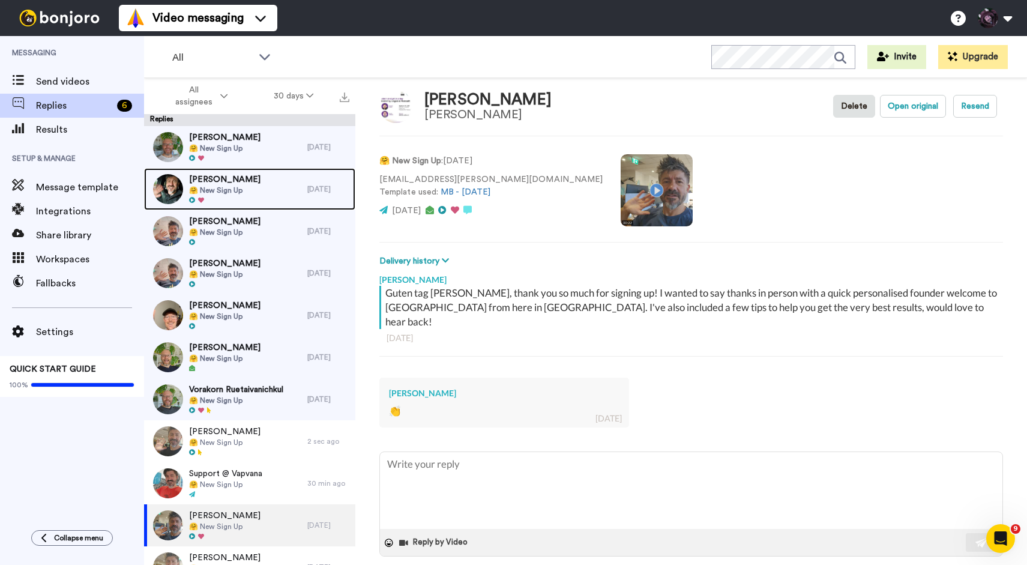
click at [241, 175] on span "[PERSON_NAME]" at bounding box center [224, 180] width 71 height 12
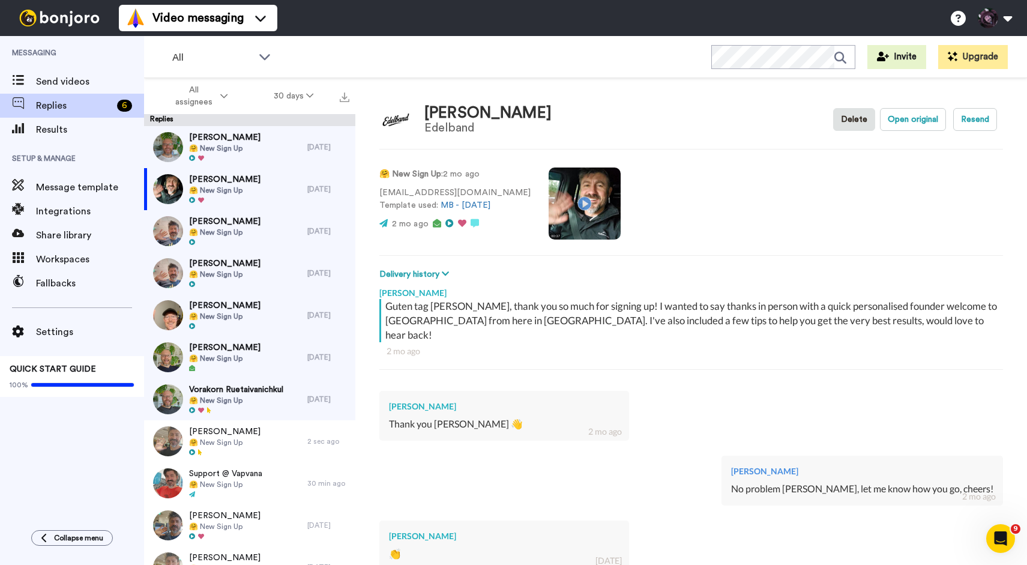
scroll to position [142, 0]
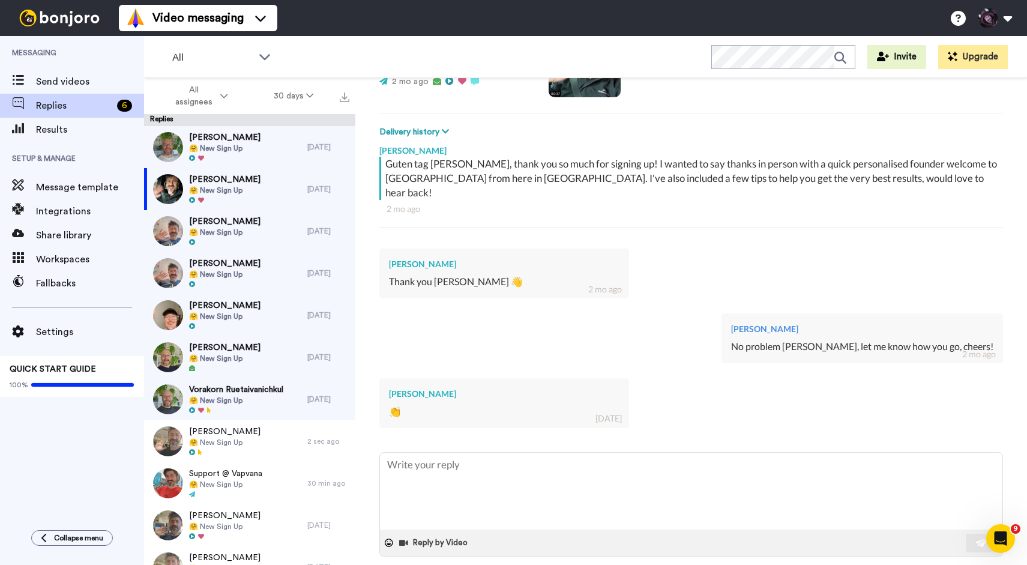
click at [884, 564] on span at bounding box center [878, 574] width 12 height 12
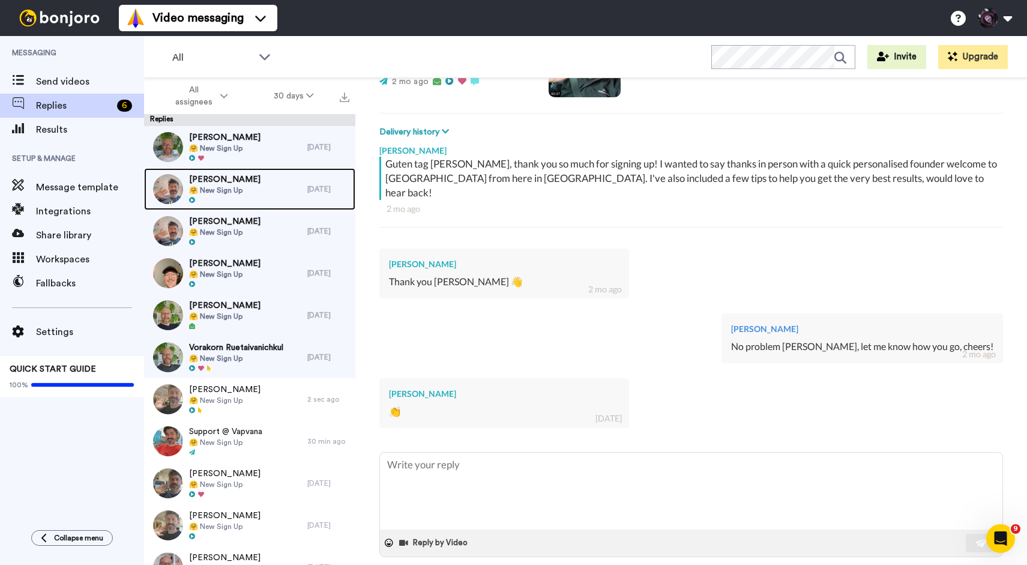
click at [246, 193] on div "[PERSON_NAME] 🤗 New Sign Up" at bounding box center [225, 189] width 163 height 42
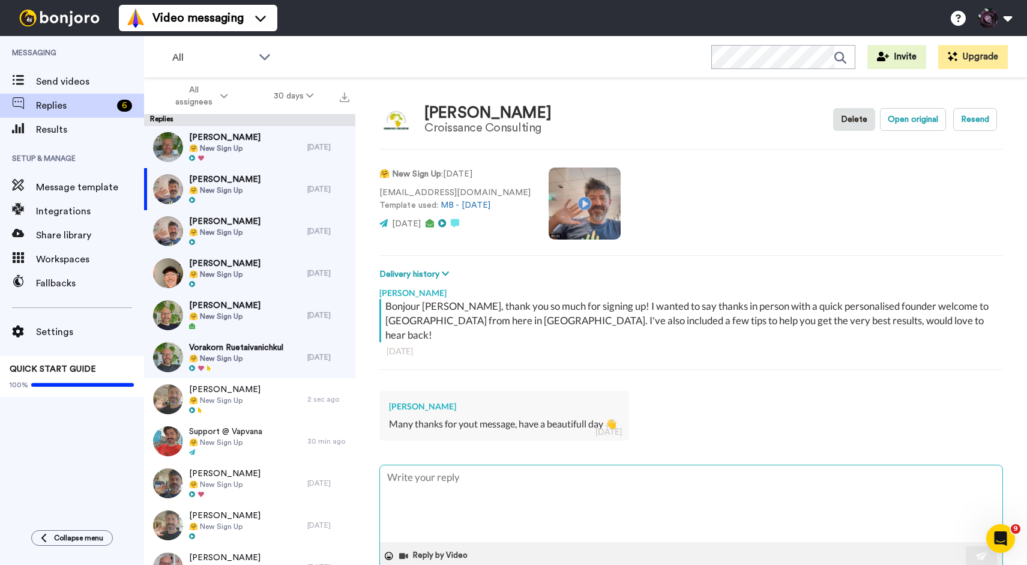
scroll to position [13, 0]
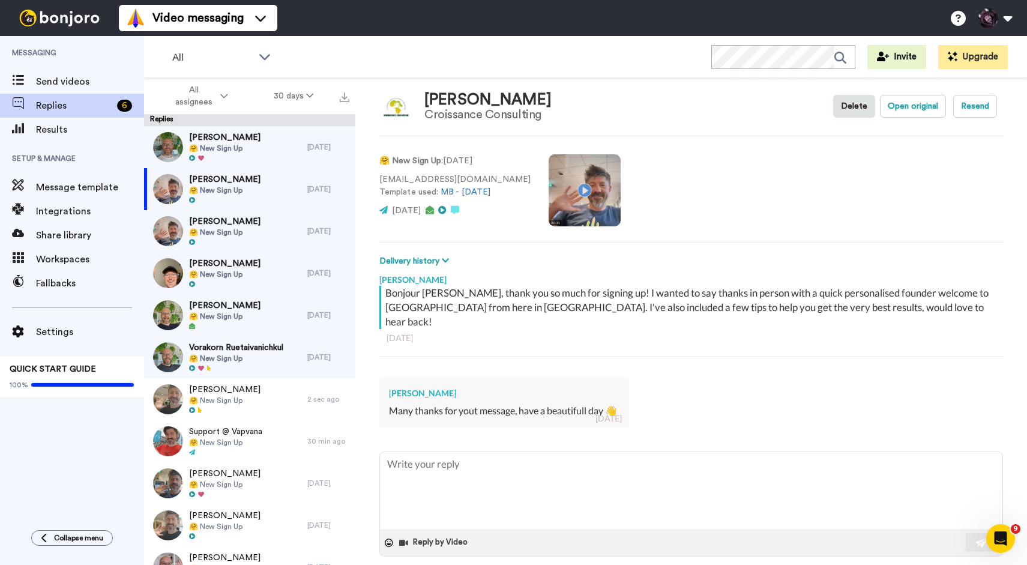
click at [884, 564] on span at bounding box center [878, 573] width 12 height 12
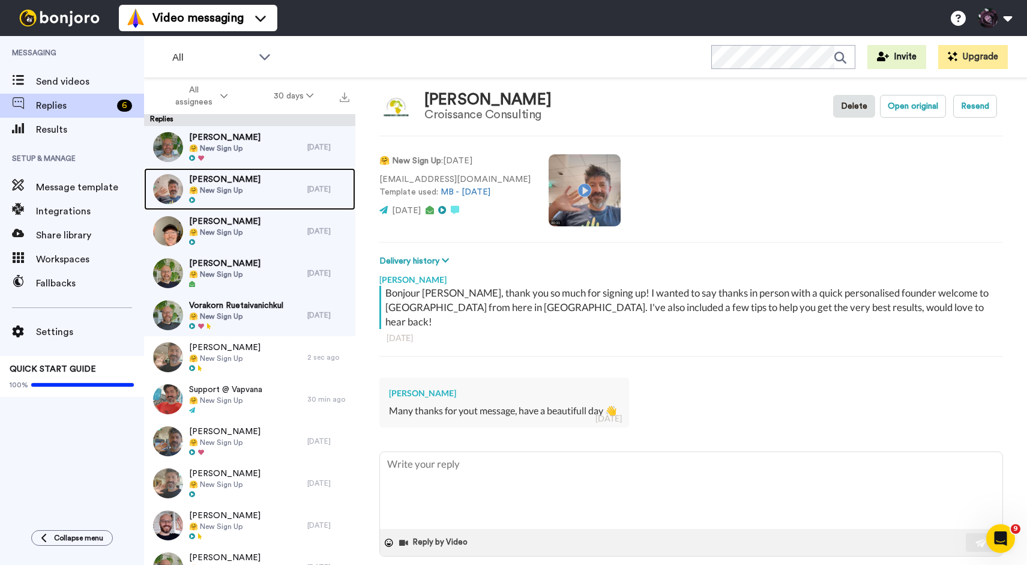
click at [225, 186] on span "🤗 New Sign Up" at bounding box center [224, 191] width 71 height 10
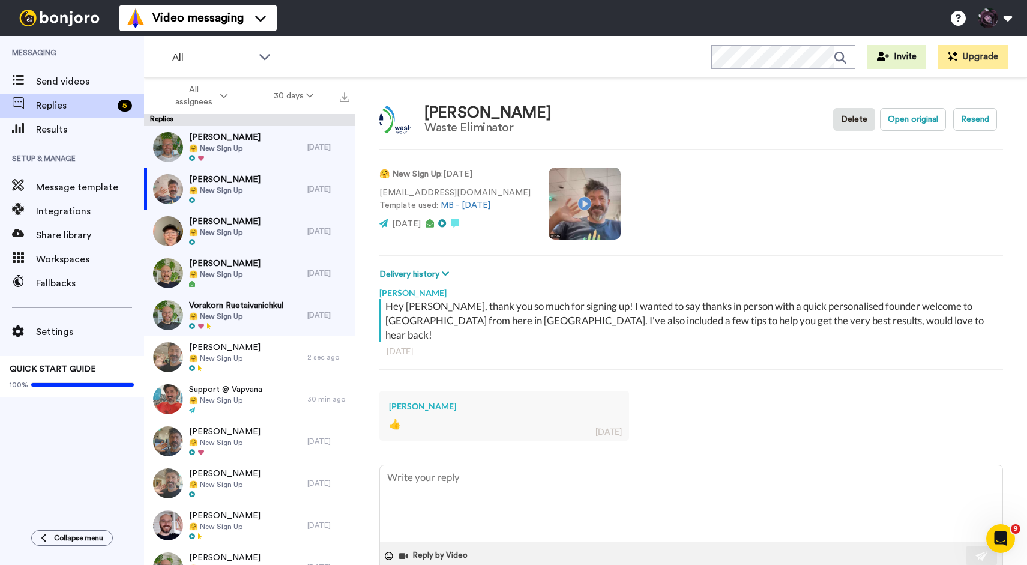
scroll to position [13, 0]
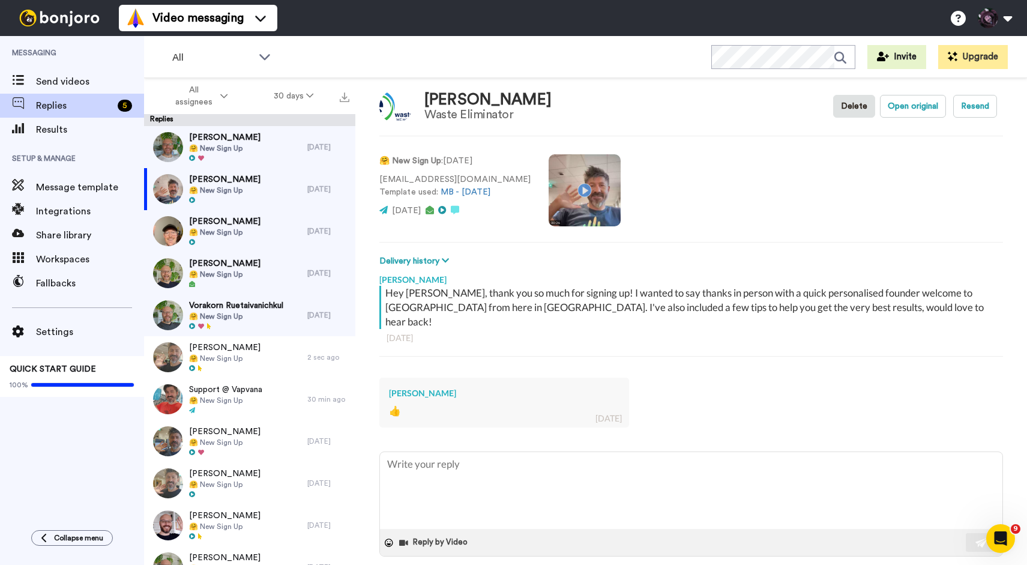
click at [884, 564] on span at bounding box center [878, 573] width 12 height 12
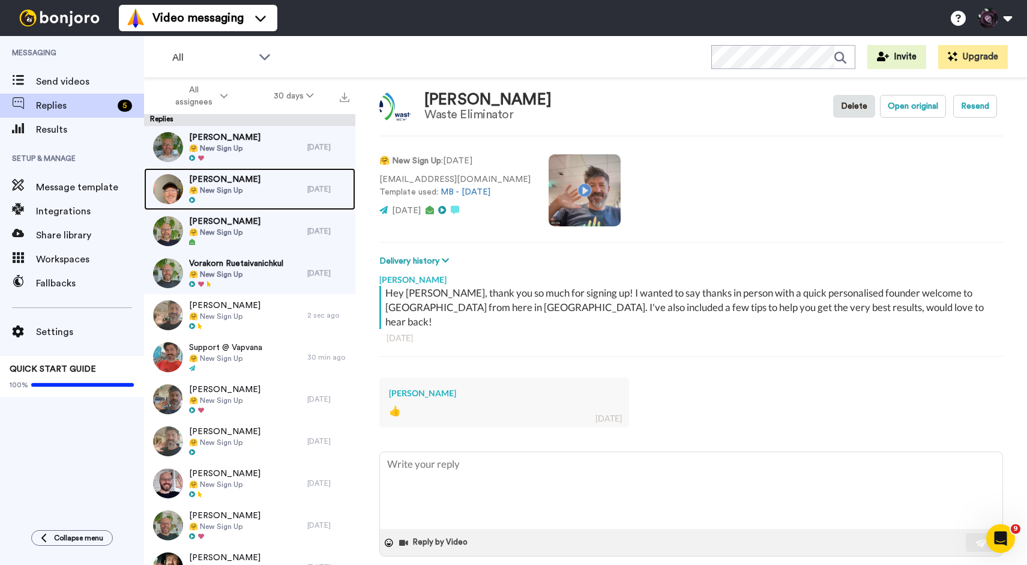
click at [239, 175] on span "[PERSON_NAME]" at bounding box center [224, 180] width 71 height 12
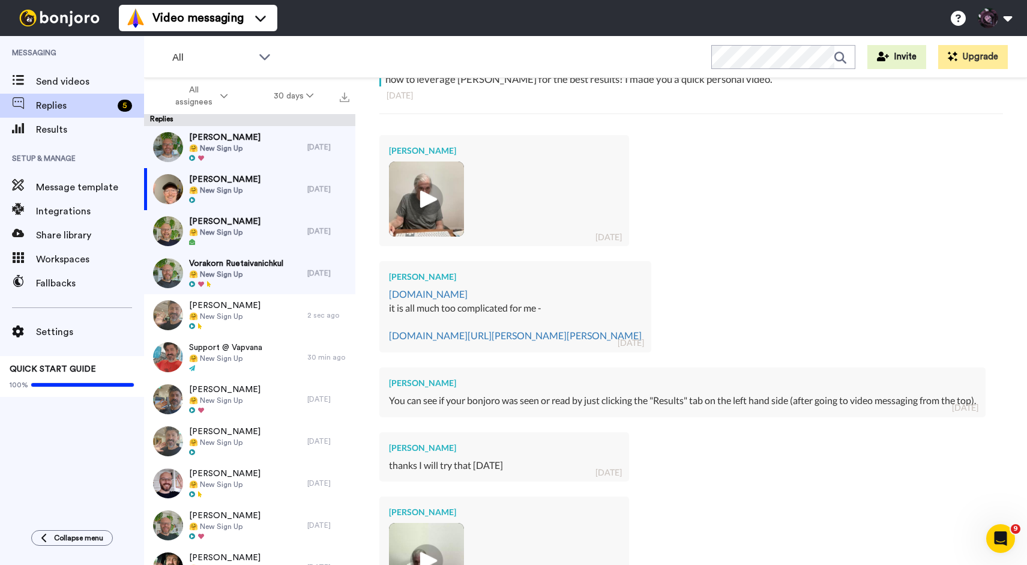
scroll to position [450, 0]
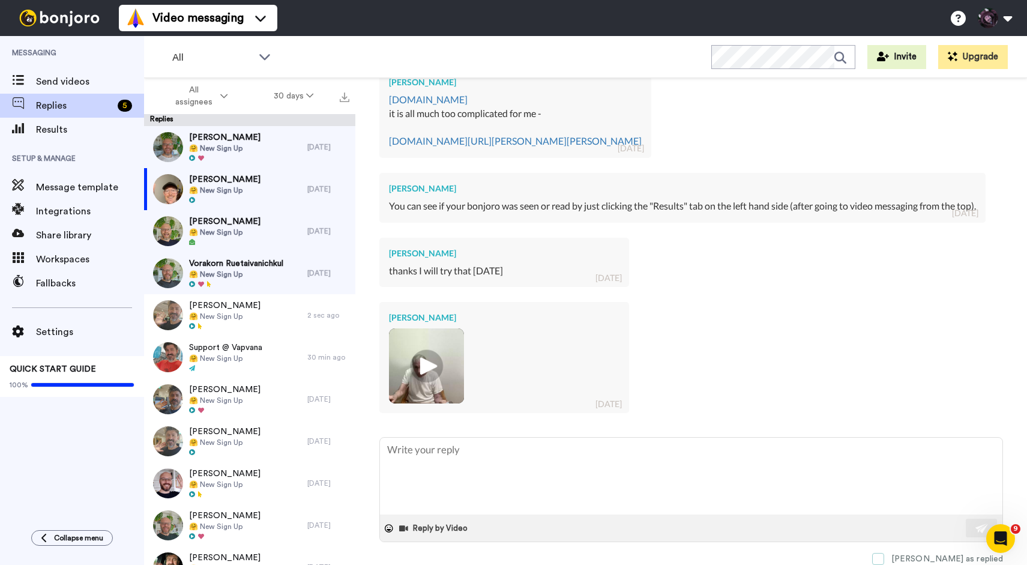
click at [884, 557] on span at bounding box center [878, 559] width 12 height 12
